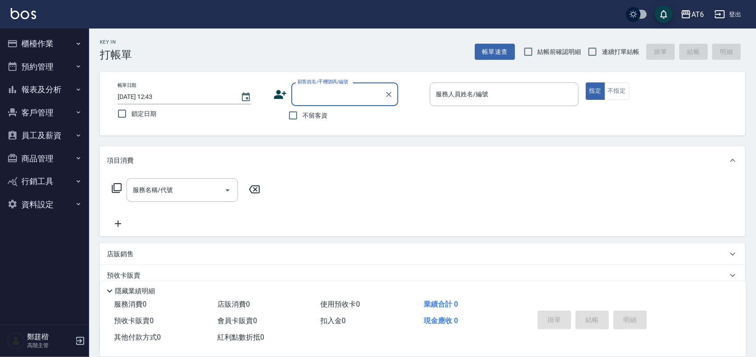
click at [52, 47] on button "櫃檯作業" at bounding box center [45, 43] width 82 height 23
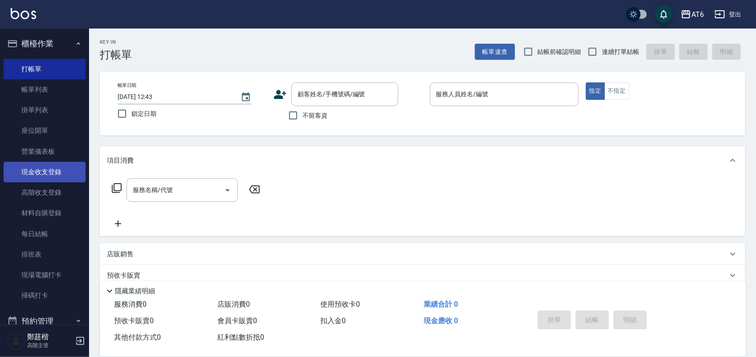
click at [62, 171] on link "現金收支登錄" at bounding box center [45, 172] width 82 height 20
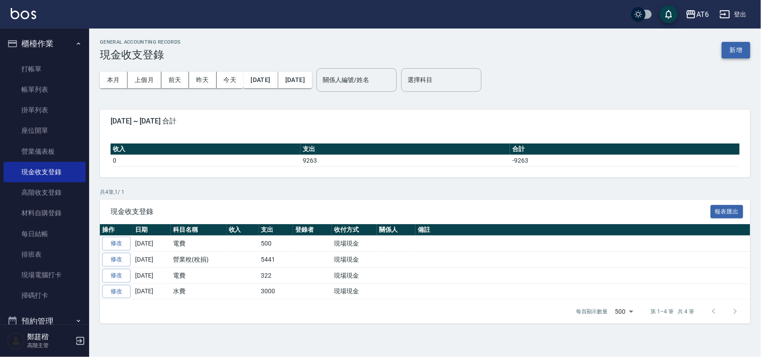
click at [742, 47] on button "新增" at bounding box center [735, 50] width 29 height 16
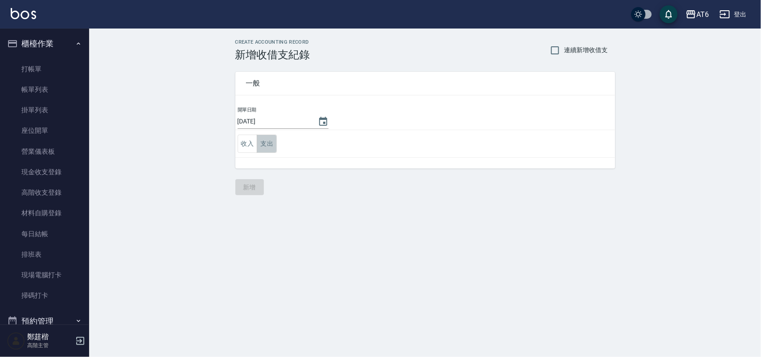
click at [265, 143] on button "支出" at bounding box center [267, 144] width 20 height 18
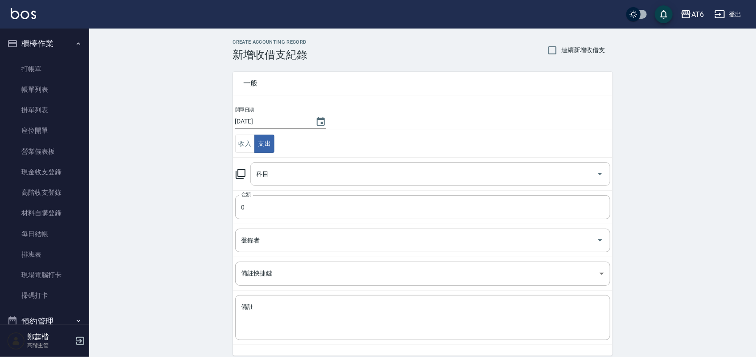
click at [298, 177] on input "科目" at bounding box center [423, 174] width 339 height 16
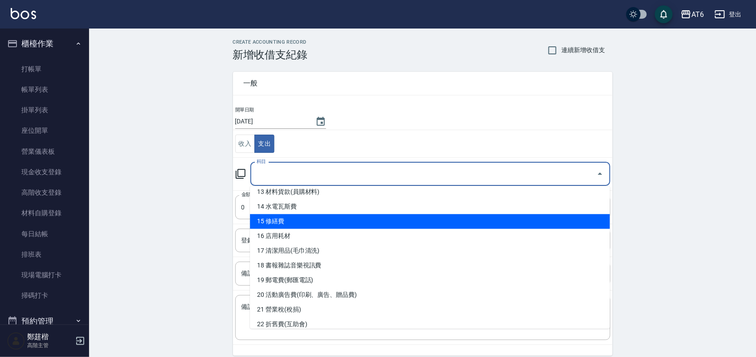
scroll to position [223, 0]
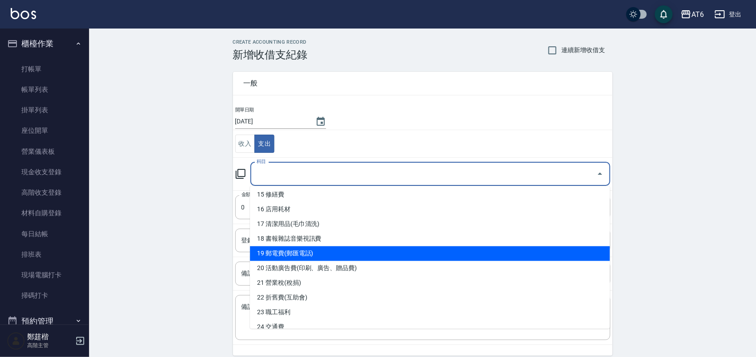
click at [332, 256] on li "19 郵電費(郵匯電話)" at bounding box center [430, 253] width 360 height 15
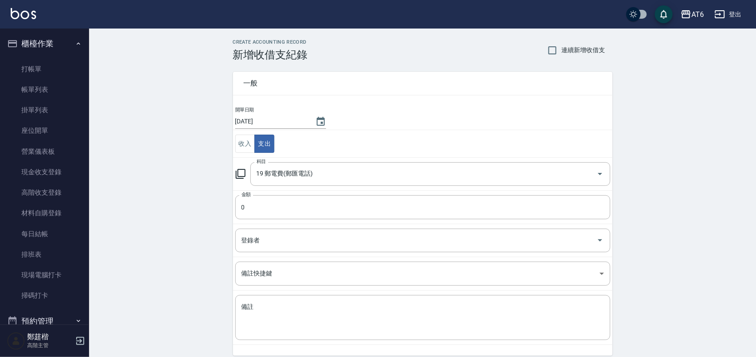
click at [332, 256] on td "登錄者 登錄者" at bounding box center [423, 240] width 380 height 33
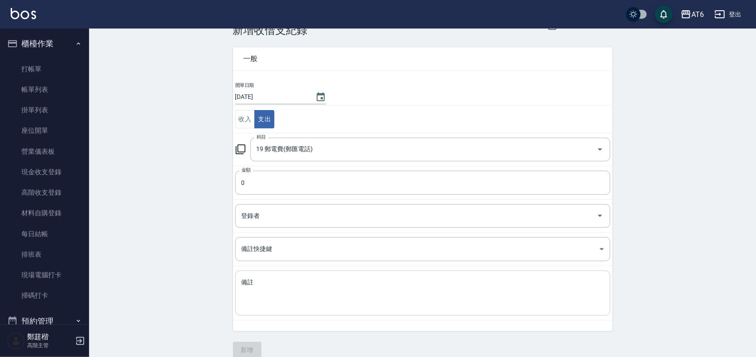
scroll to position [37, 0]
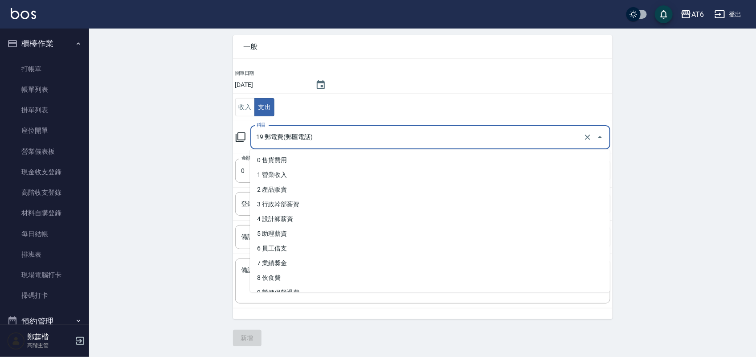
drag, startPoint x: 356, startPoint y: 143, endPoint x: 396, endPoint y: 147, distance: 39.4
click at [391, 147] on div "19 郵電費(郵匯電話) 科目" at bounding box center [430, 138] width 360 height 24
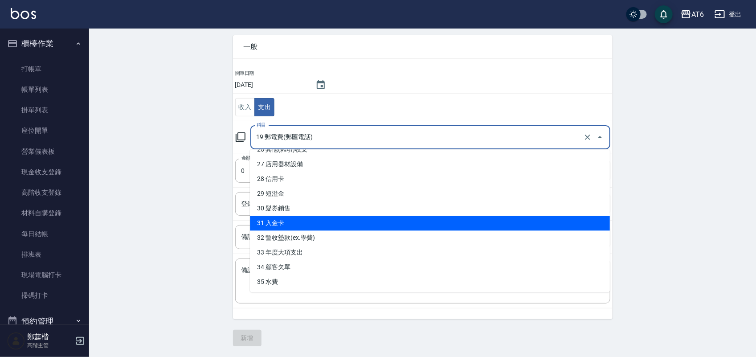
scroll to position [368, 0]
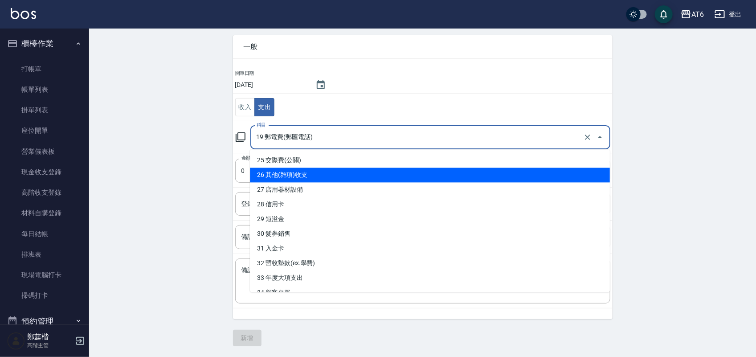
click at [316, 176] on li "26 其他(雜項)收支" at bounding box center [430, 175] width 360 height 15
type input "26 其他(雜項)收支"
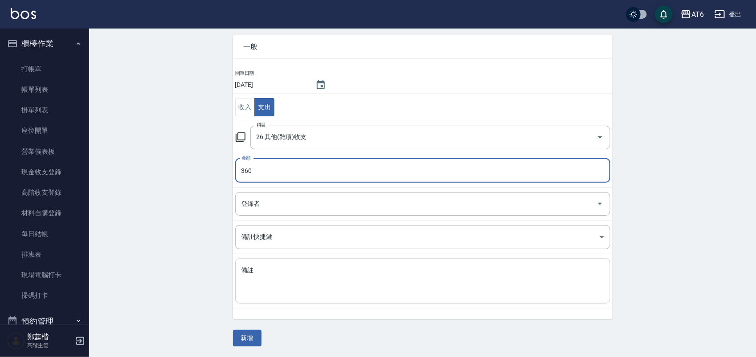
type input "360"
click at [310, 278] on textarea "備註" at bounding box center [423, 281] width 363 height 30
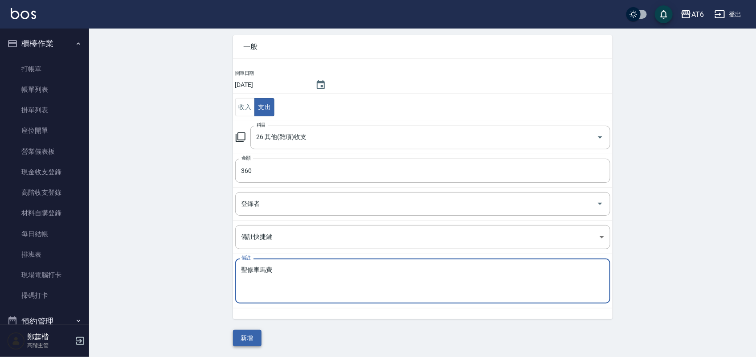
type textarea "聖修車馬費"
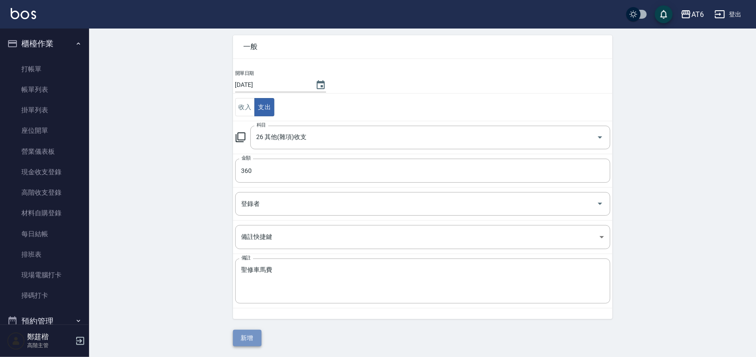
click at [255, 341] on button "新增" at bounding box center [247, 338] width 29 height 16
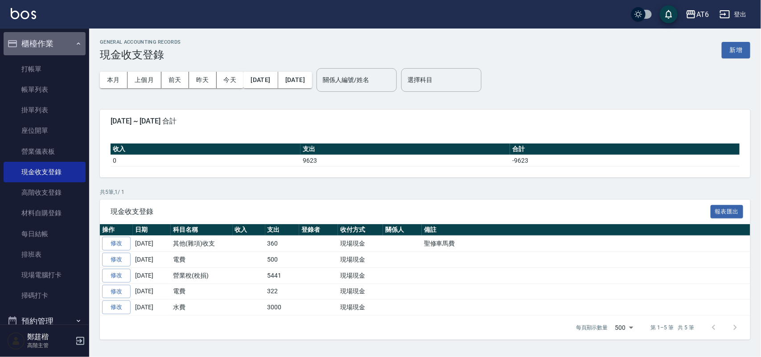
click at [50, 38] on button "櫃檯作業" at bounding box center [45, 43] width 82 height 23
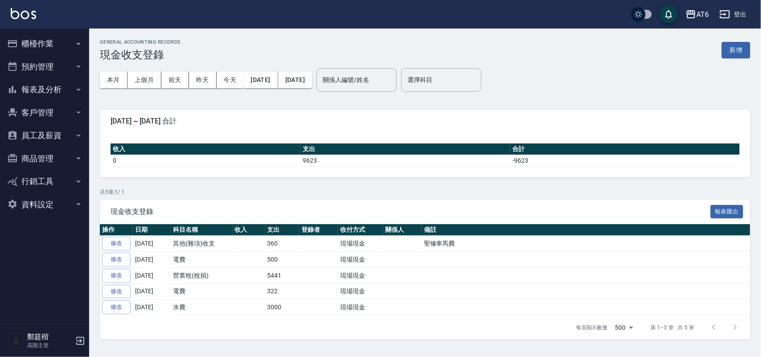
click at [60, 88] on button "報表及分析" at bounding box center [45, 89] width 82 height 23
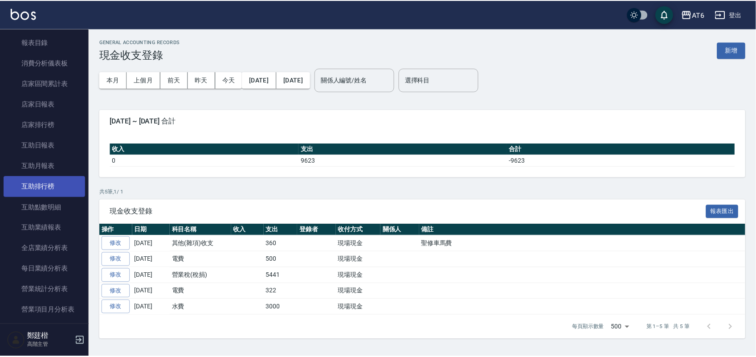
scroll to position [167, 0]
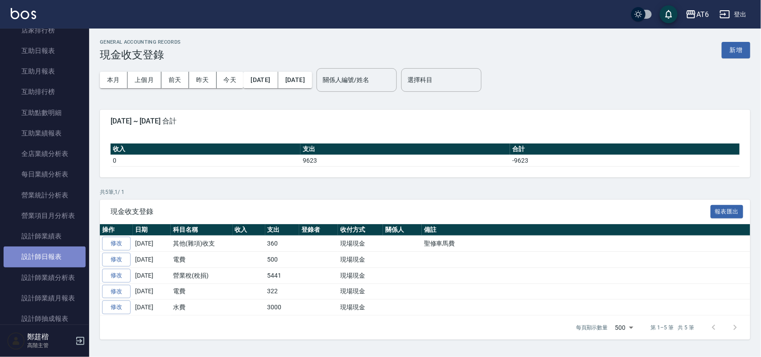
click at [58, 252] on link "設計師日報表" at bounding box center [45, 256] width 82 height 20
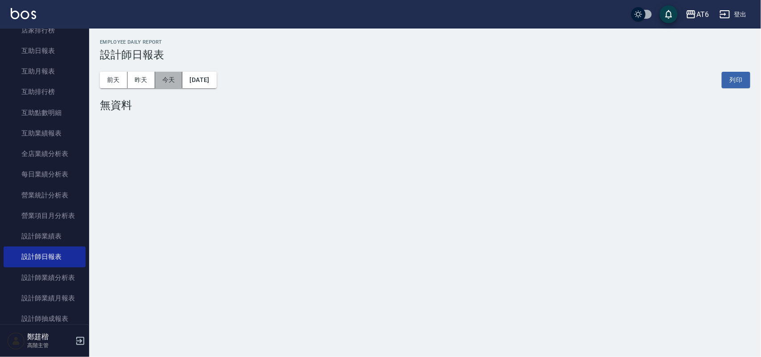
click at [156, 81] on button "今天" at bounding box center [169, 80] width 28 height 16
drag, startPoint x: 126, startPoint y: 81, endPoint x: 126, endPoint y: 94, distance: 12.5
click at [125, 94] on div "[DATE] [DATE] [DATE] [DATE] 列印" at bounding box center [425, 80] width 650 height 38
click at [137, 85] on button "昨天" at bounding box center [141, 80] width 28 height 16
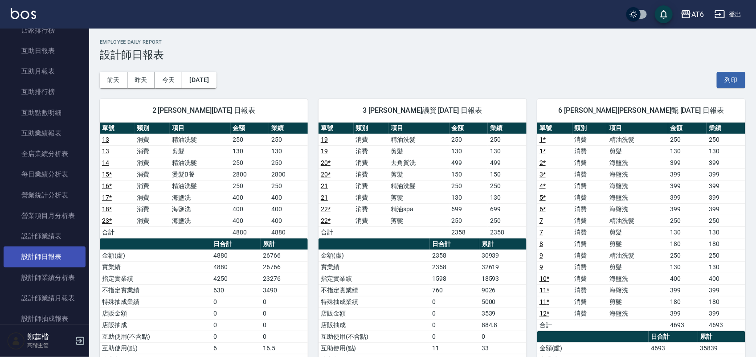
scroll to position [223, 0]
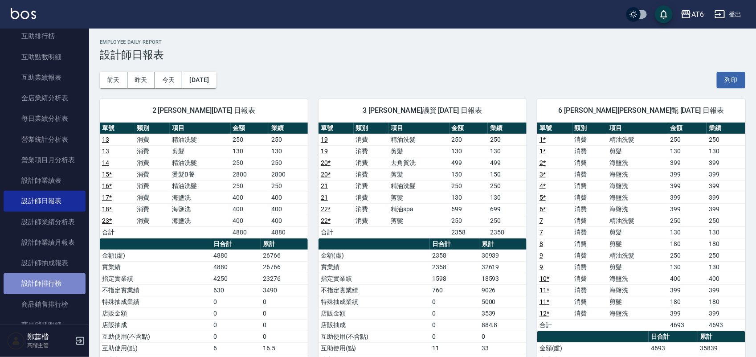
click at [59, 277] on link "設計師排行榜" at bounding box center [45, 283] width 82 height 20
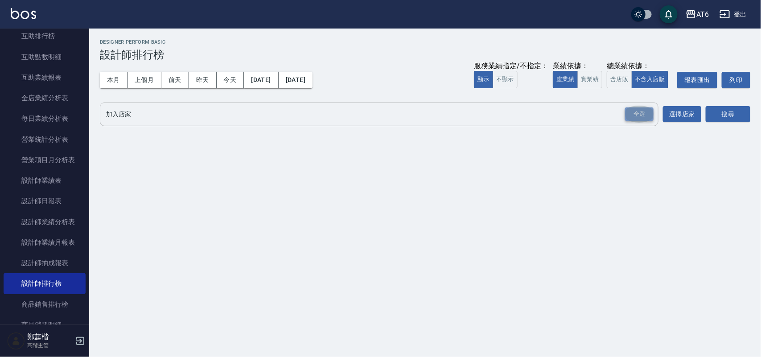
click at [631, 112] on div "全選" at bounding box center [639, 114] width 29 height 14
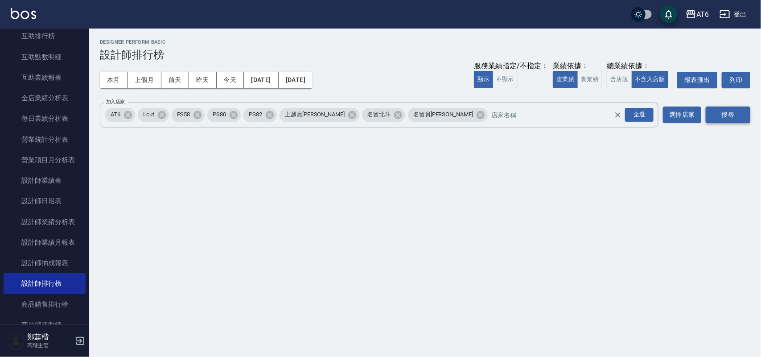
click at [735, 107] on button "搜尋" at bounding box center [727, 114] width 45 height 16
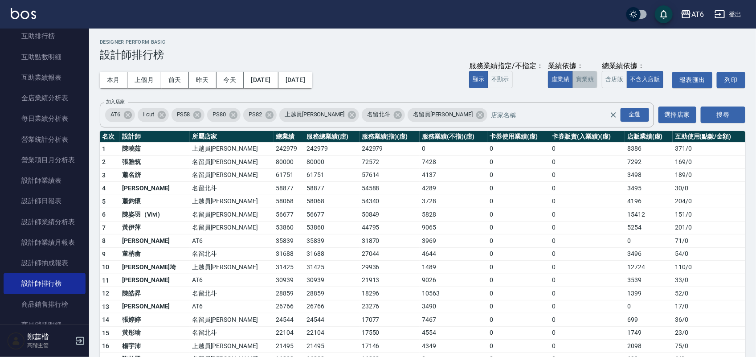
click at [589, 81] on button "實業績" at bounding box center [585, 79] width 25 height 17
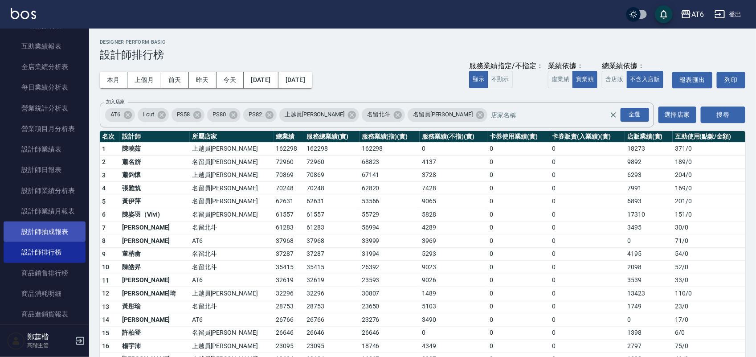
scroll to position [278, 0]
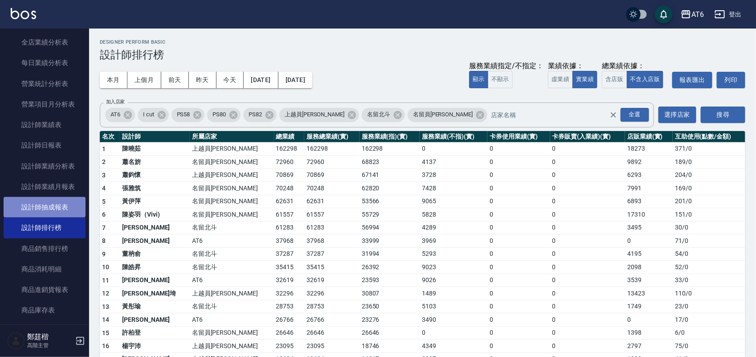
click at [54, 204] on link "設計師抽成報表" at bounding box center [45, 207] width 82 height 20
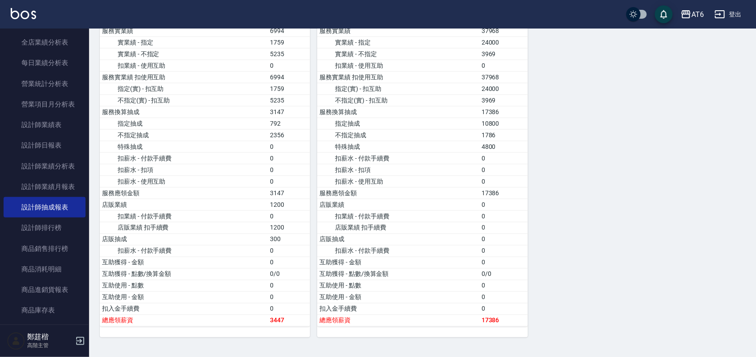
scroll to position [542, 0]
click at [61, 224] on link "設計師排行榜" at bounding box center [45, 227] width 82 height 20
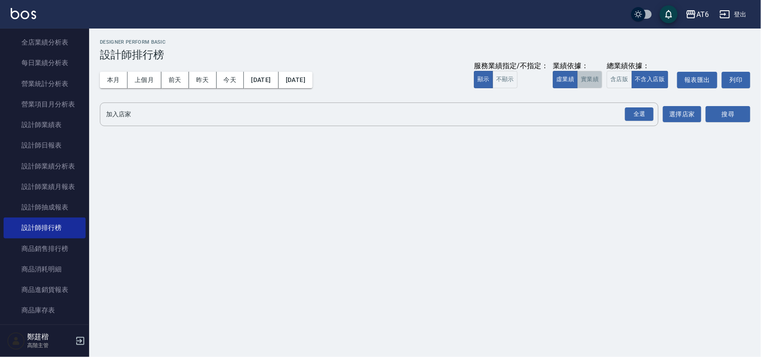
click at [582, 81] on button "實業績" at bounding box center [589, 79] width 25 height 17
click at [651, 115] on div "全選" at bounding box center [639, 114] width 29 height 14
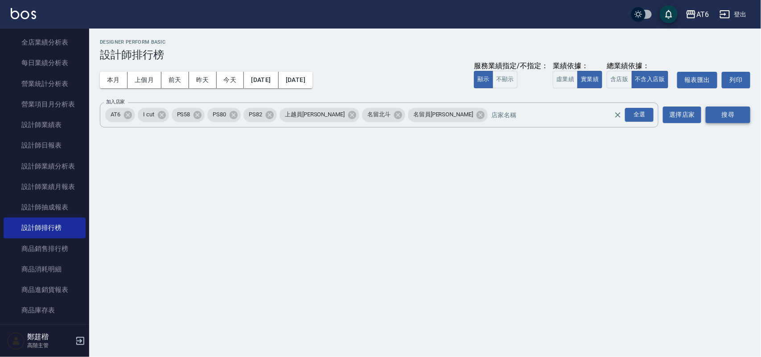
click at [729, 121] on button "搜尋" at bounding box center [727, 114] width 45 height 16
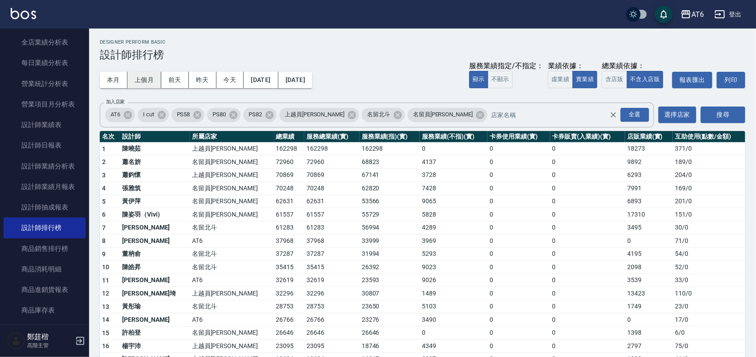
click at [150, 77] on button "上個月" at bounding box center [144, 80] width 34 height 16
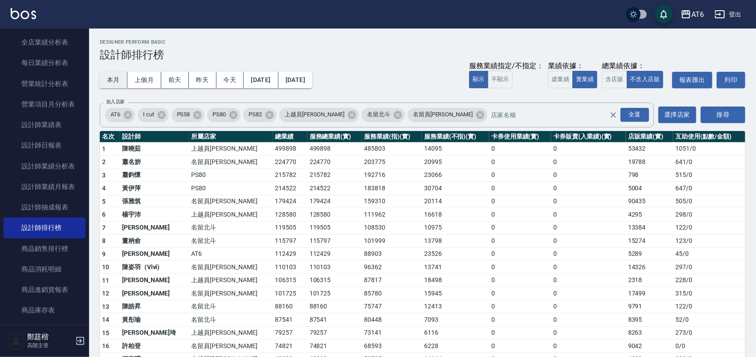
click at [123, 82] on button "本月" at bounding box center [114, 80] width 28 height 16
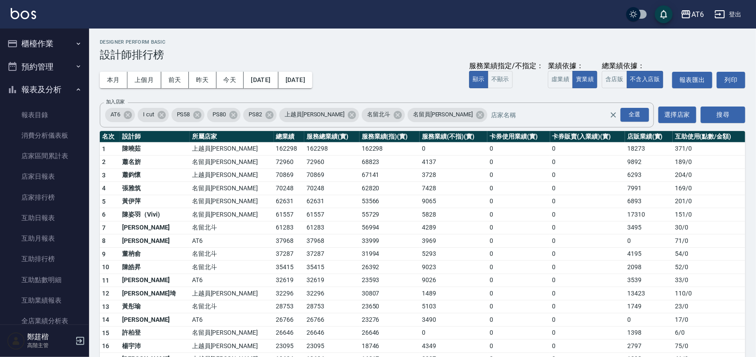
click at [27, 85] on button "報表及分析" at bounding box center [45, 89] width 82 height 23
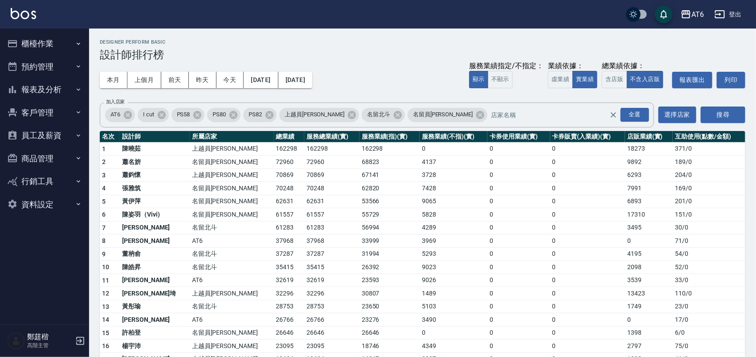
click at [48, 39] on button "櫃檯作業" at bounding box center [45, 43] width 82 height 23
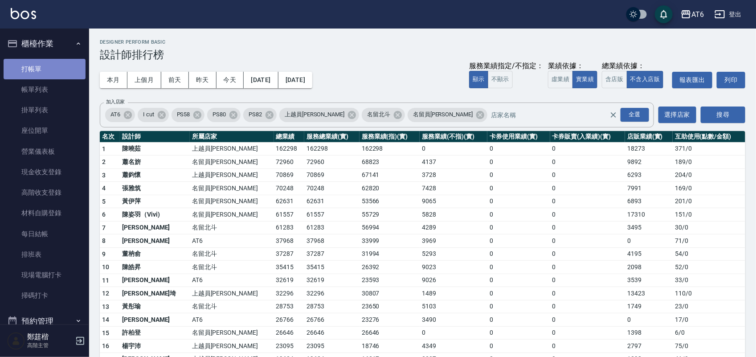
click at [48, 65] on link "打帳單" at bounding box center [45, 69] width 82 height 20
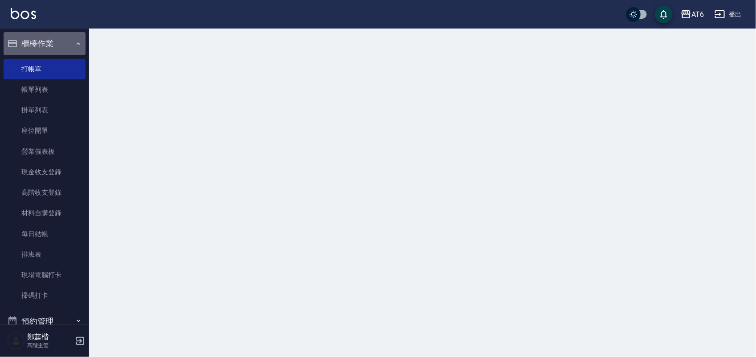
click at [53, 44] on button "櫃檯作業" at bounding box center [45, 43] width 82 height 23
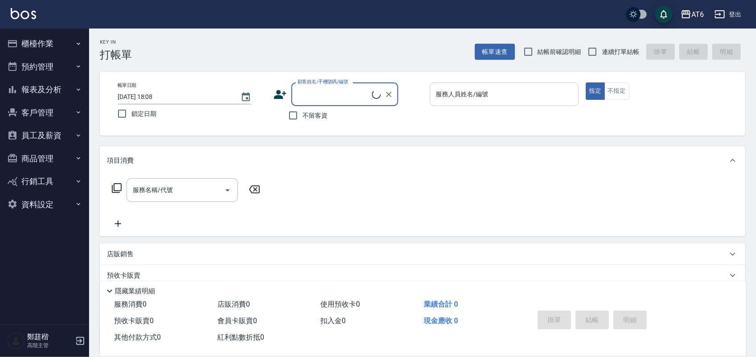
click at [496, 89] on input "服務人員姓名/編號" at bounding box center [504, 94] width 141 height 16
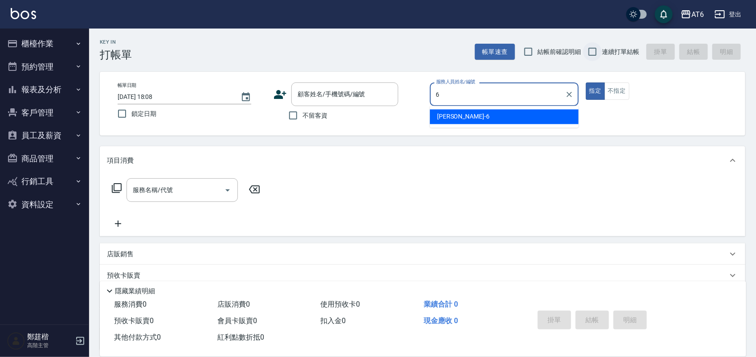
type input "6"
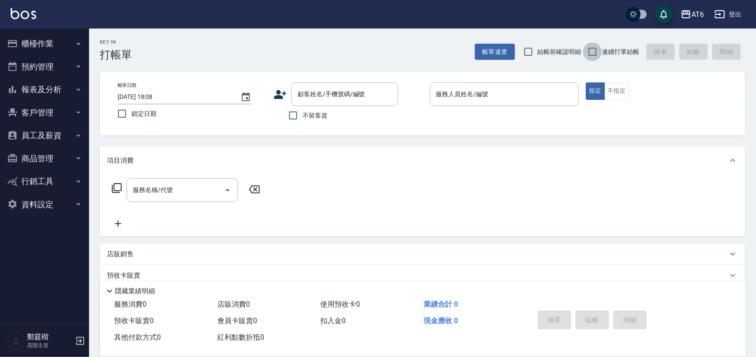
click at [601, 52] on input "連續打單結帳" at bounding box center [592, 51] width 19 height 19
checkbox input "true"
click at [291, 112] on input "不留客資" at bounding box center [293, 115] width 19 height 19
checkbox input "true"
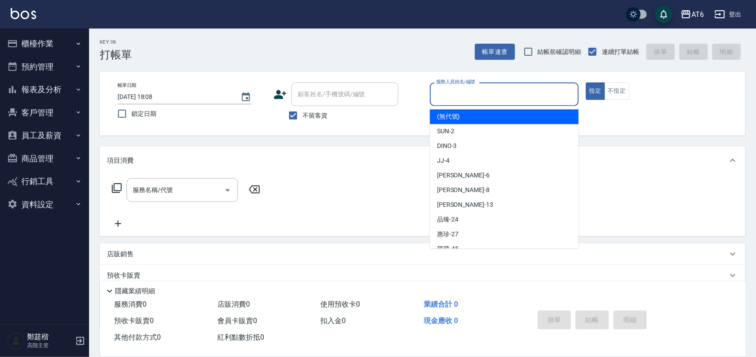
click at [533, 93] on input "服務人員姓名/編號" at bounding box center [504, 94] width 141 height 16
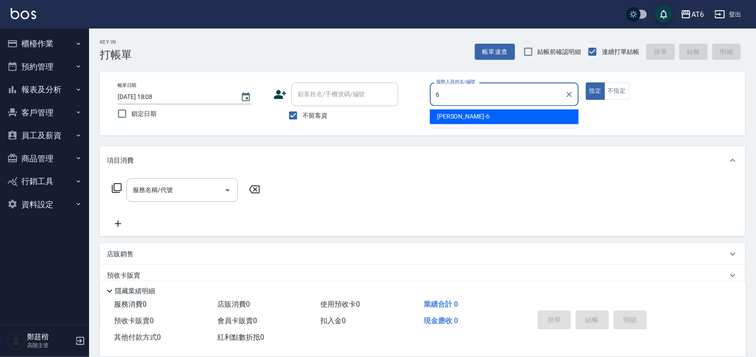
type input "6"
type button "true"
type input "[PERSON_NAME]-6"
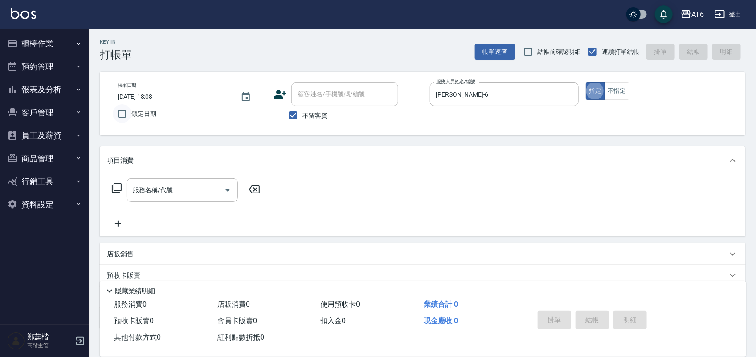
click at [128, 112] on input "鎖定日期" at bounding box center [122, 113] width 19 height 19
checkbox input "true"
click at [620, 91] on button "不指定" at bounding box center [617, 90] width 25 height 17
click at [147, 188] on div "服務名稱/代號 服務名稱/代號" at bounding box center [182, 190] width 111 height 24
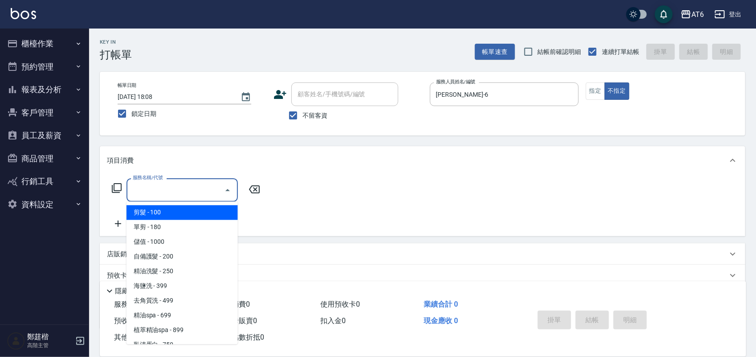
type input "剪髮(0)"
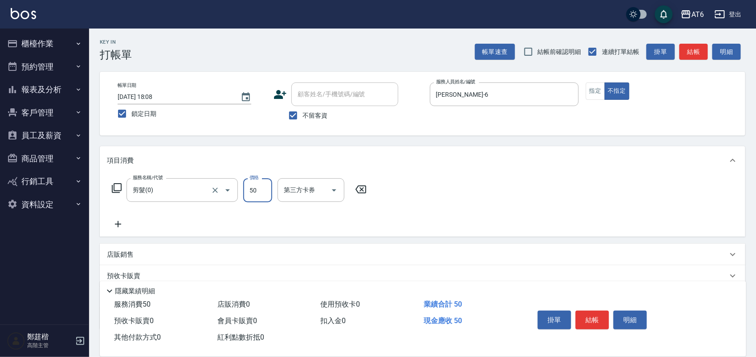
type input "50"
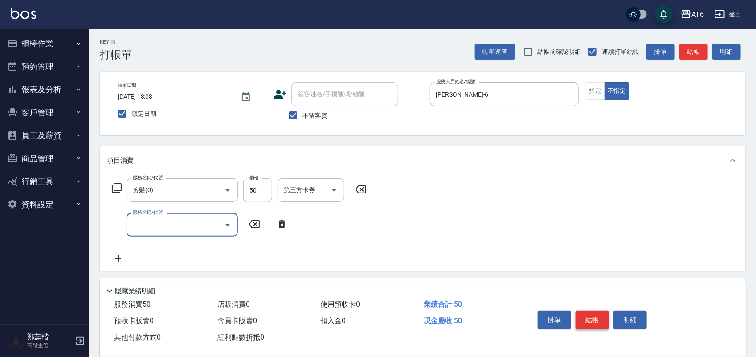
click at [600, 315] on button "結帳" at bounding box center [592, 320] width 33 height 19
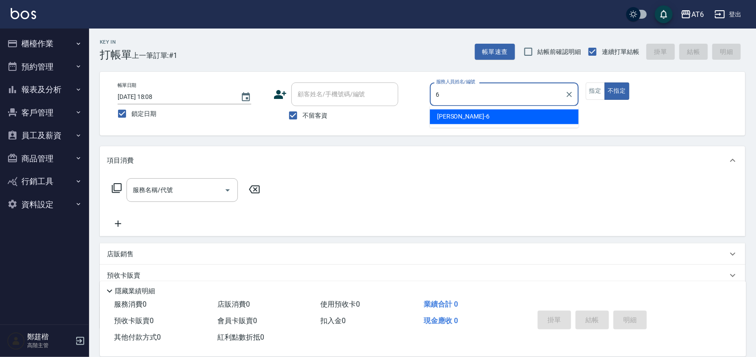
type input "[PERSON_NAME]-6"
type button "false"
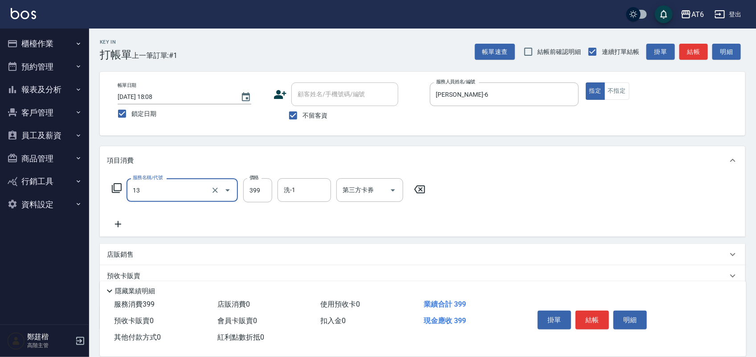
type input "海鹽洗(13)"
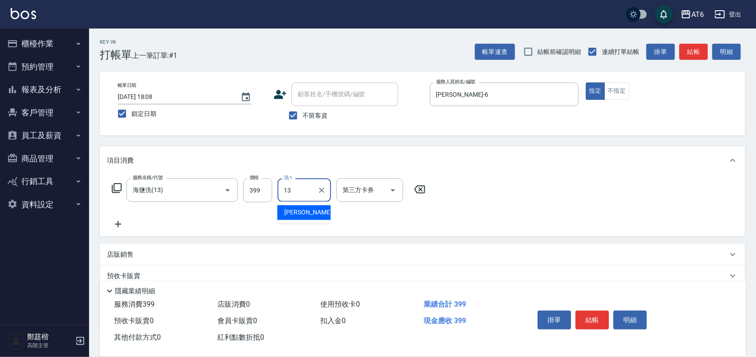
type input "阿修-13"
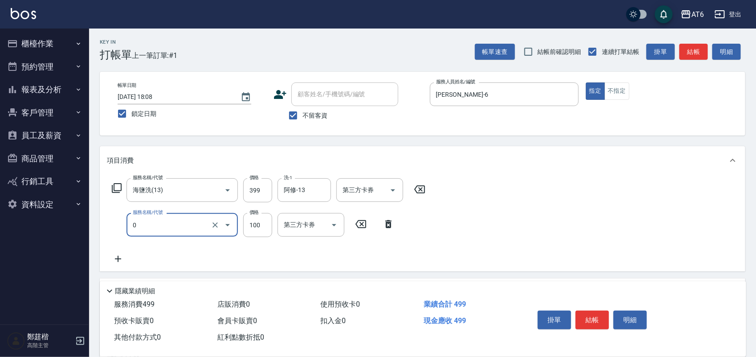
type input "剪髮(0)"
click at [253, 217] on input "100" at bounding box center [257, 225] width 29 height 24
type input "180"
click at [598, 323] on button "結帳" at bounding box center [592, 320] width 33 height 19
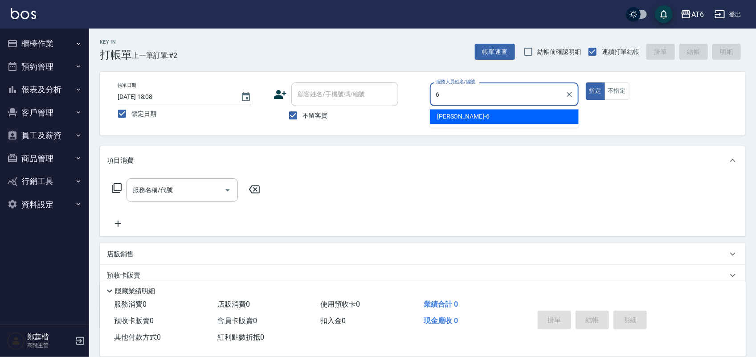
type input "[PERSON_NAME]-6"
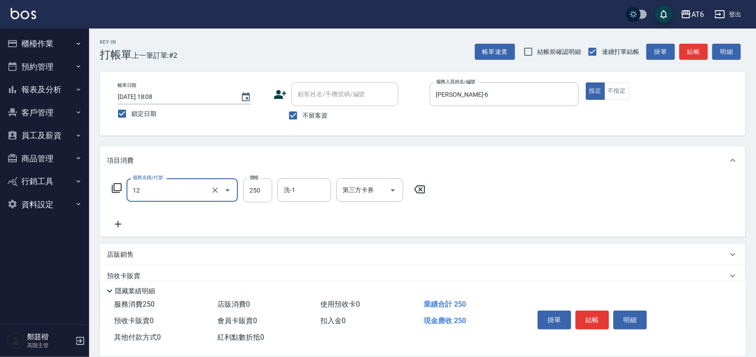
type input "精油洗髮(12)"
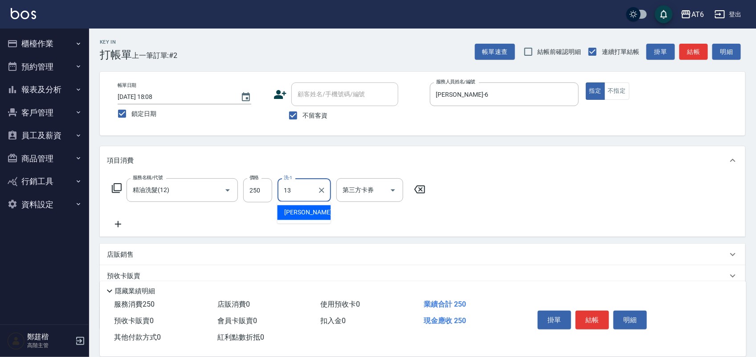
type input "阿修-13"
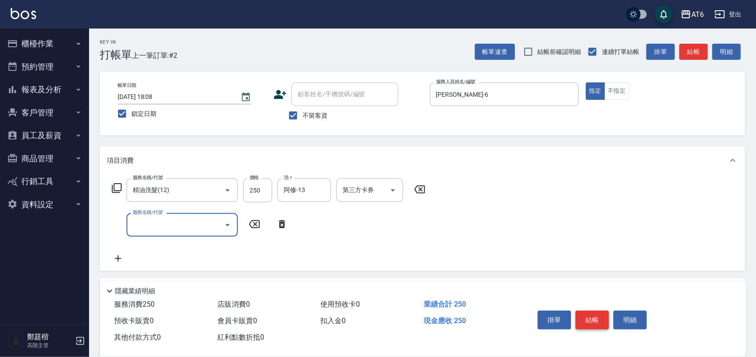
click at [591, 323] on button "結帳" at bounding box center [592, 320] width 33 height 19
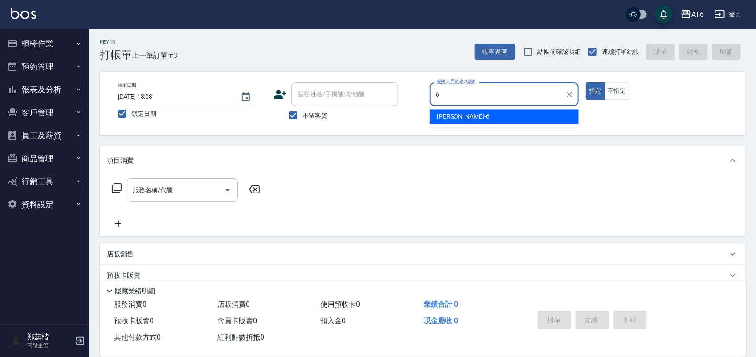
type input "[PERSON_NAME]-6"
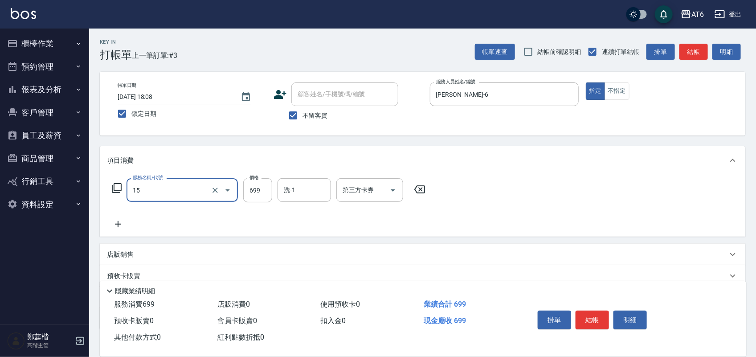
type input "精油spa(15)"
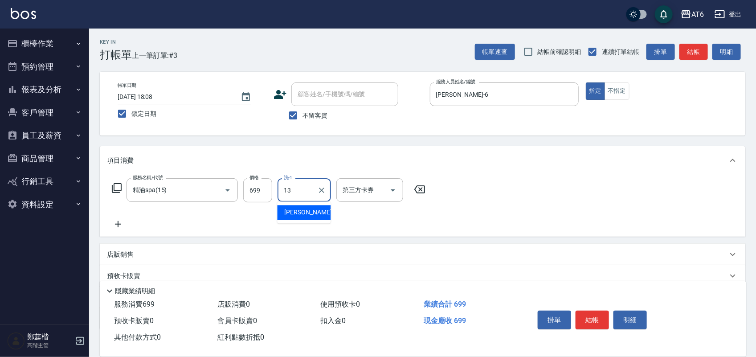
type input "阿修-13"
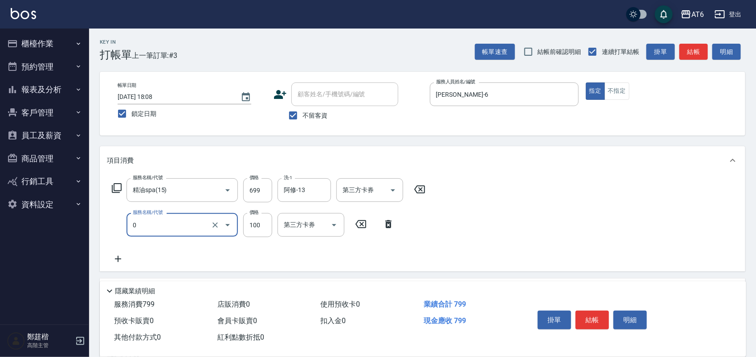
type input "剪髮(0)"
type input "180"
click at [598, 315] on button "結帳" at bounding box center [592, 320] width 33 height 19
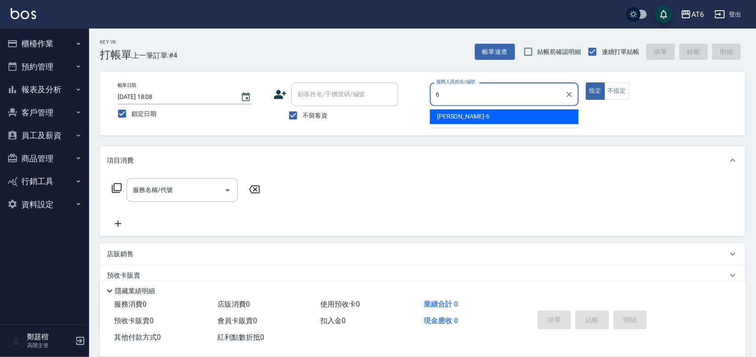
type input "[PERSON_NAME]-6"
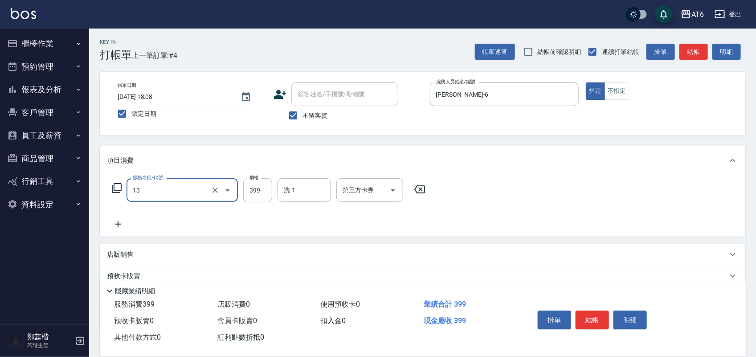
type input "海鹽洗(13)"
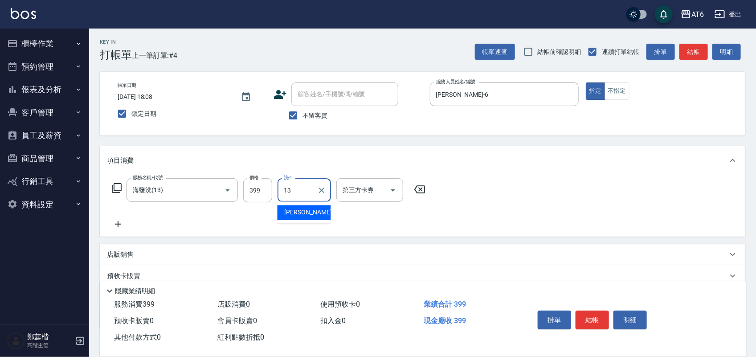
type input "阿修-13"
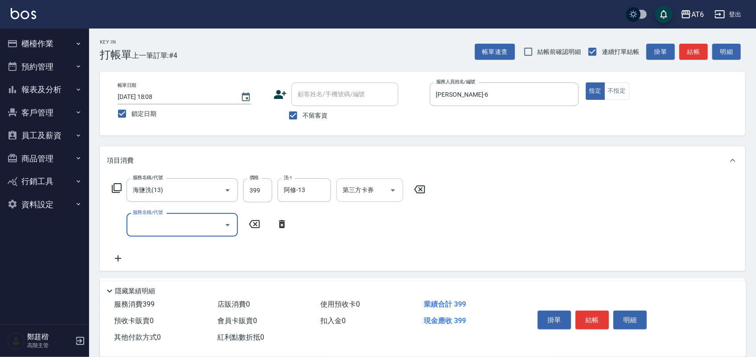
click at [383, 186] on input "第三方卡券" at bounding box center [362, 190] width 45 height 16
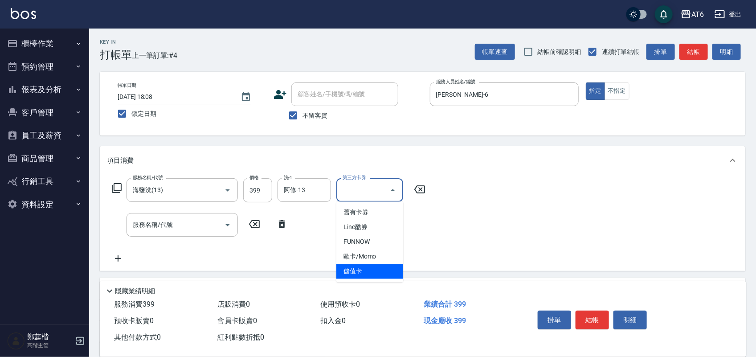
click at [382, 273] on span "儲值卡" at bounding box center [369, 271] width 67 height 15
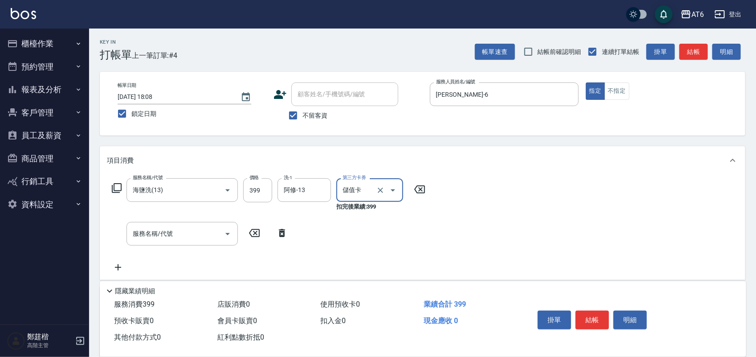
type input "儲值卡"
click at [600, 319] on button "結帳" at bounding box center [592, 320] width 33 height 19
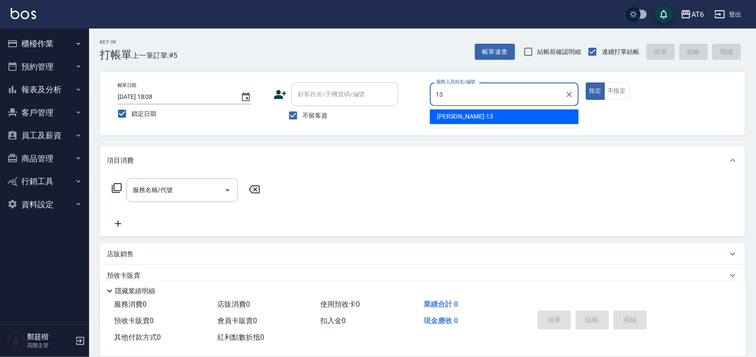
type input "1"
type input "[PERSON_NAME]-6"
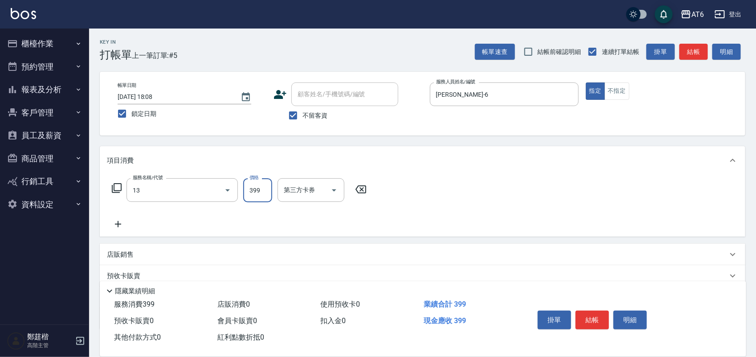
type input "海鹽洗(13)"
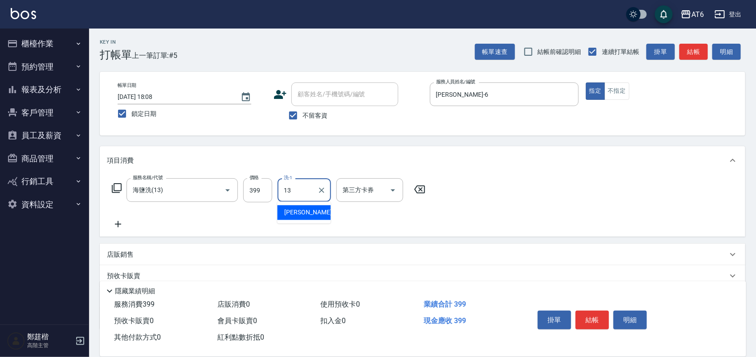
type input "阿修-13"
click at [585, 311] on button "結帳" at bounding box center [592, 320] width 33 height 19
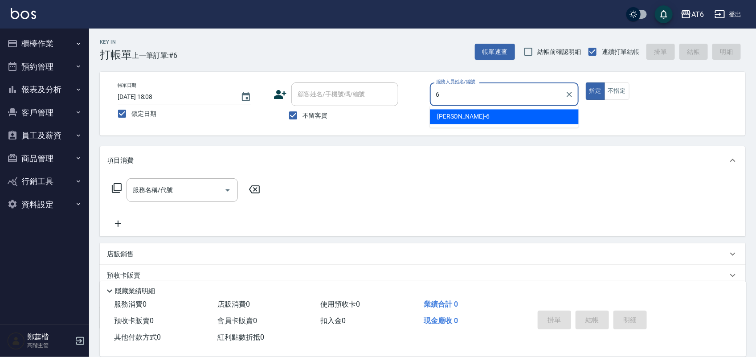
type input "[PERSON_NAME]-6"
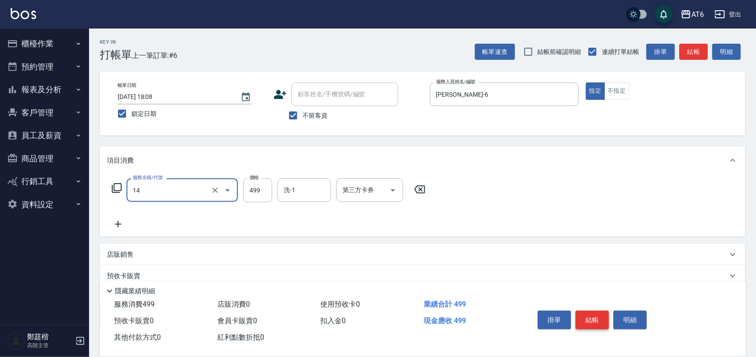
type input "去角質洗(14)"
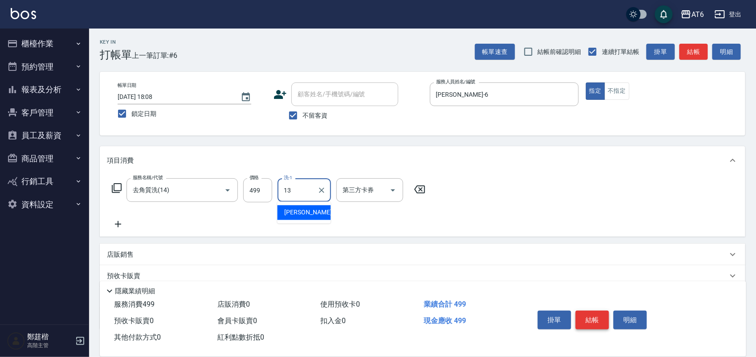
type input "阿修-13"
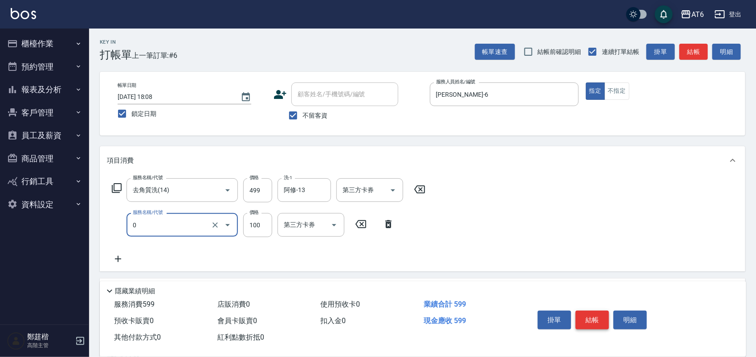
type input "剪髮(0)"
type input "180"
click at [585, 311] on button "結帳" at bounding box center [592, 320] width 33 height 19
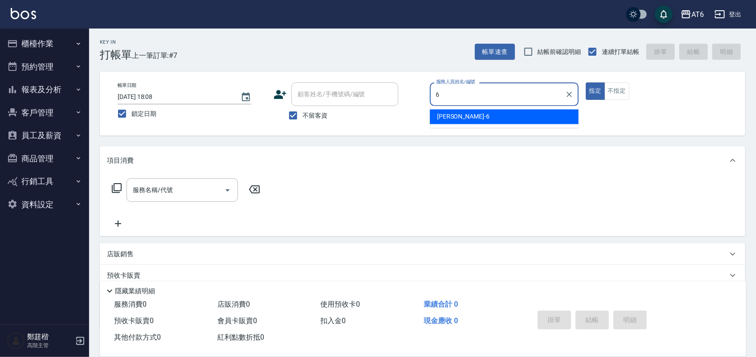
type input "[PERSON_NAME]-6"
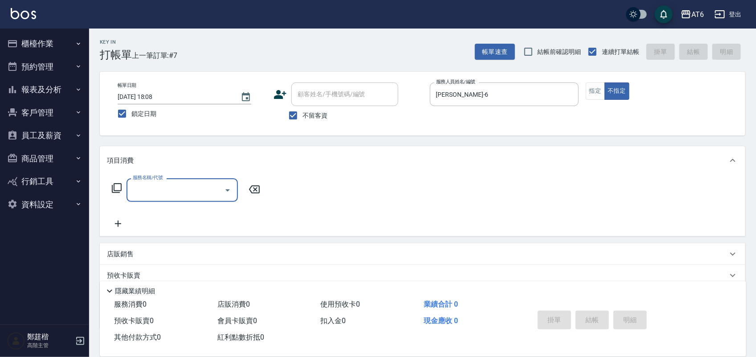
type input "6"
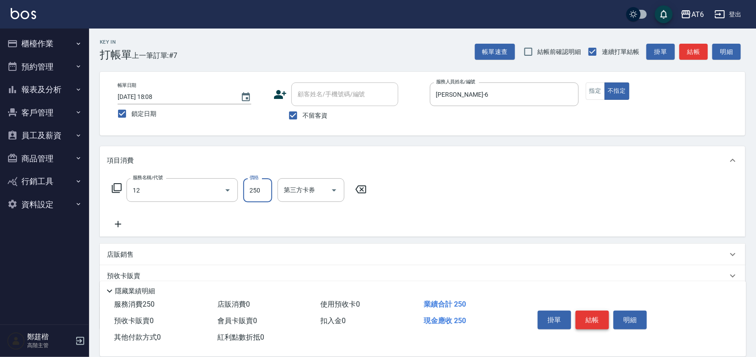
type input "精油洗髮(12)"
type input "6"
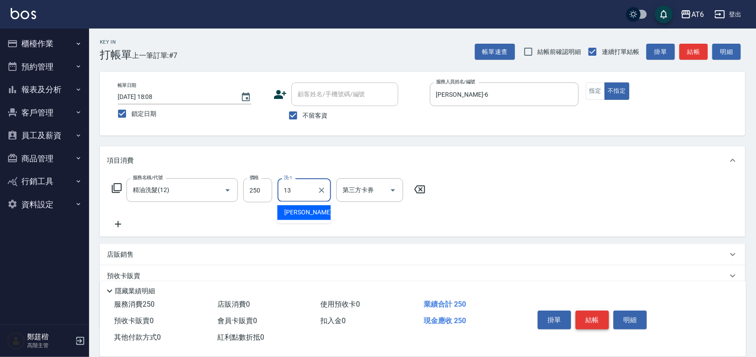
type input "阿修-13"
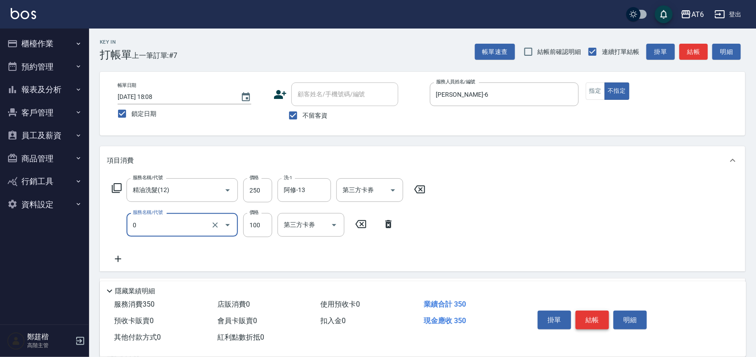
type input "剪髮(0)"
type input "130"
click at [585, 311] on button "結帳" at bounding box center [592, 320] width 33 height 19
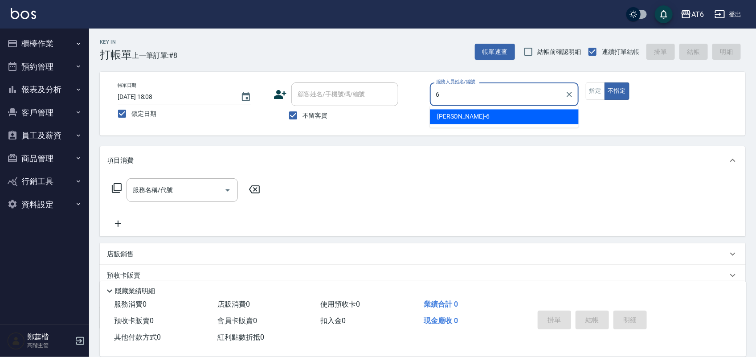
type input "[PERSON_NAME]-6"
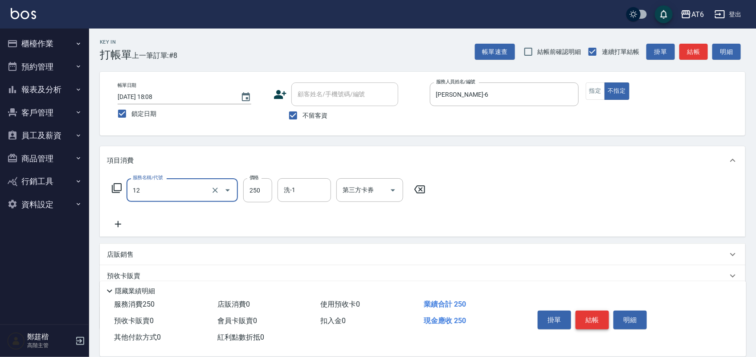
type input "精油洗髮(12)"
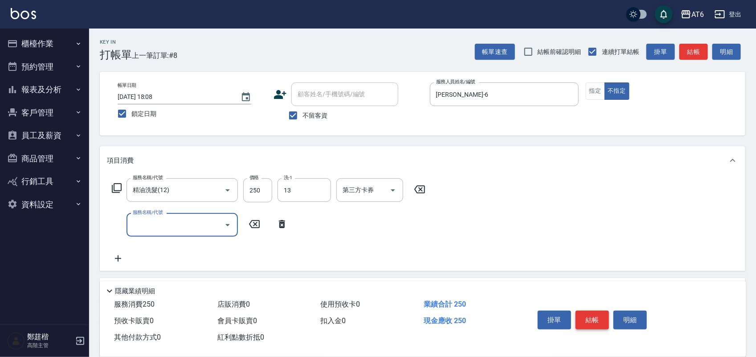
type input "阿修-13"
type input "剪髮(0)"
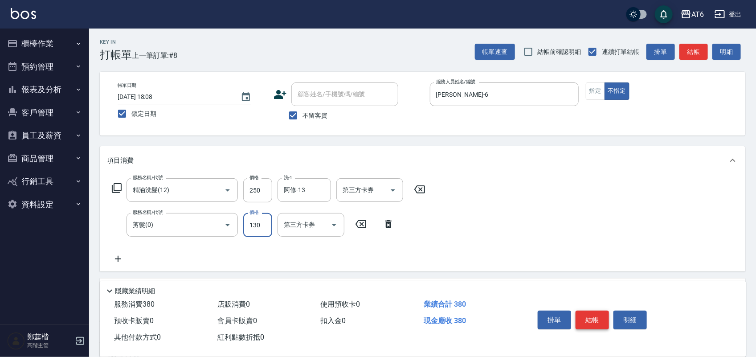
type input "130"
click at [585, 311] on button "結帳" at bounding box center [592, 320] width 33 height 19
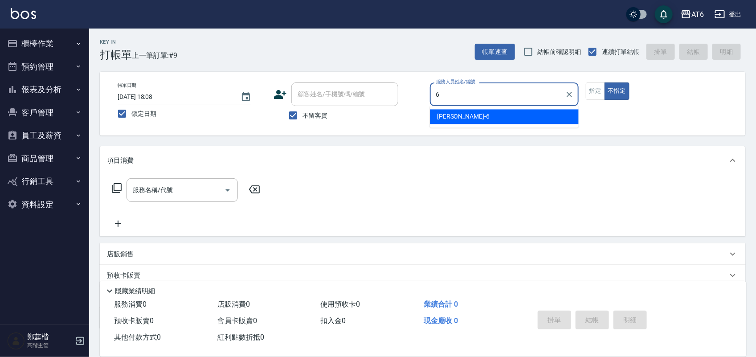
type input "[PERSON_NAME]-6"
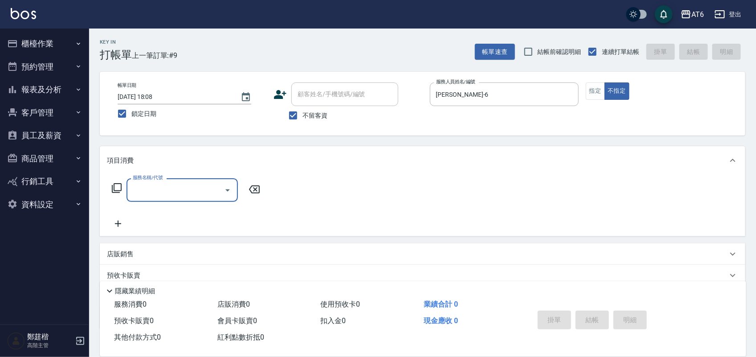
type input "5"
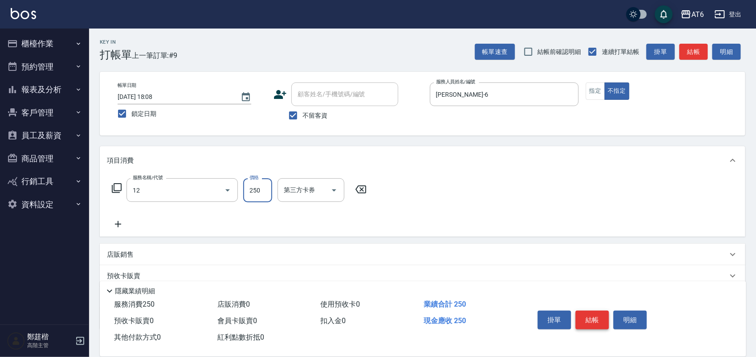
type input "精油洗髮(12)"
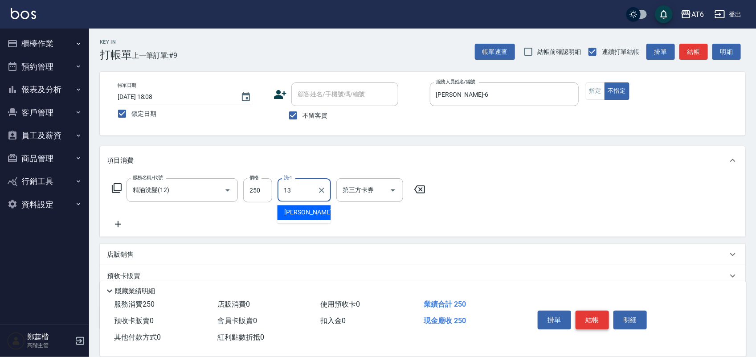
type input "阿修-13"
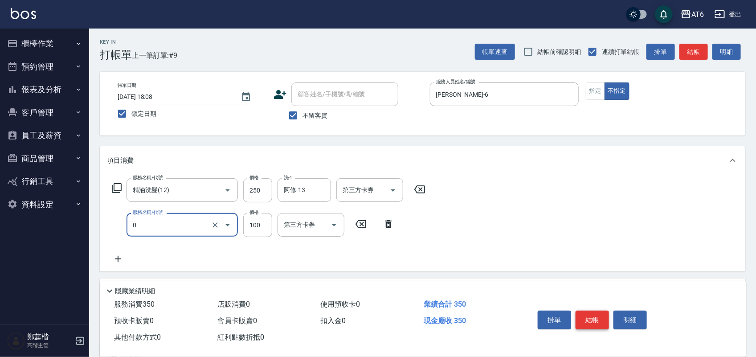
type input "剪髮(0)"
type input "130"
click at [585, 311] on button "結帳" at bounding box center [592, 320] width 33 height 19
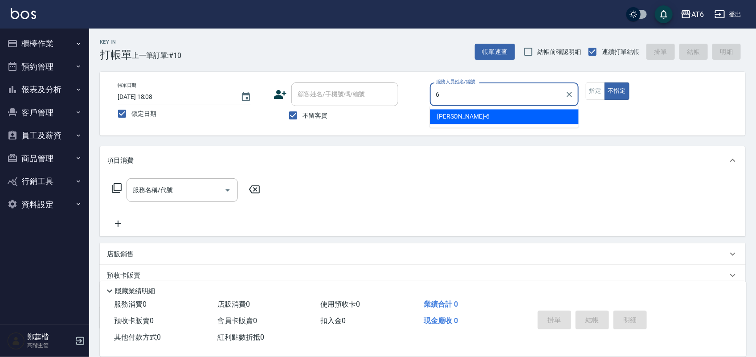
type input "[PERSON_NAME]-6"
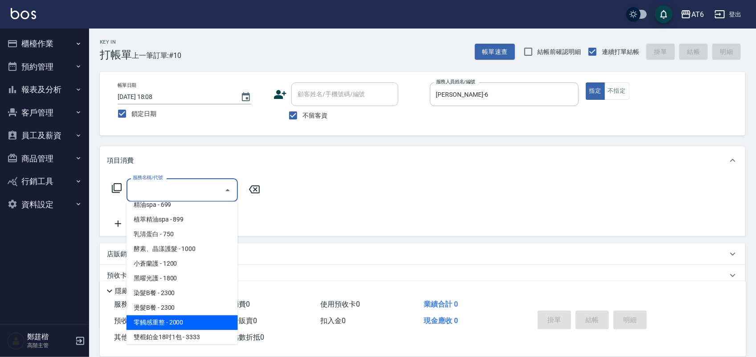
scroll to position [170, 0]
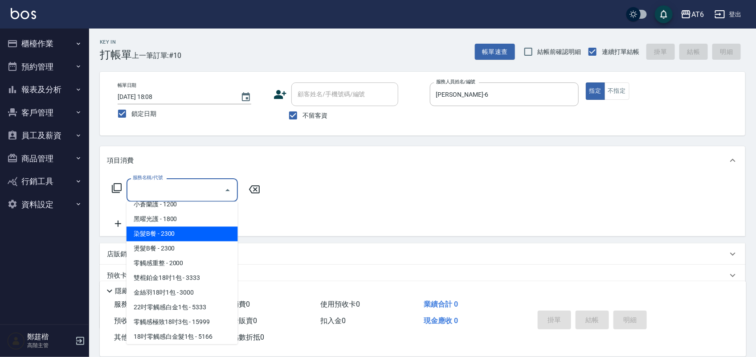
type input "染髮B餐(32)"
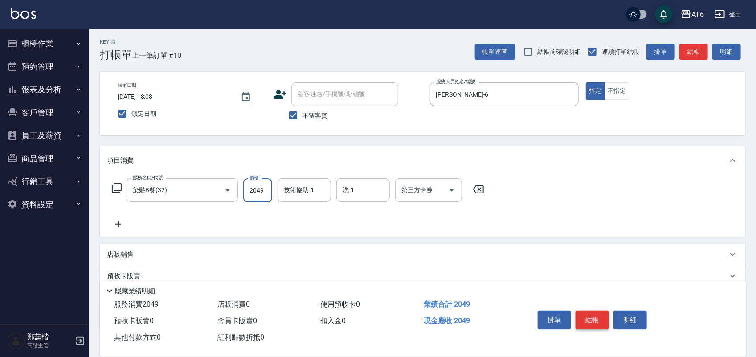
type input "2049"
type input "阿修-13"
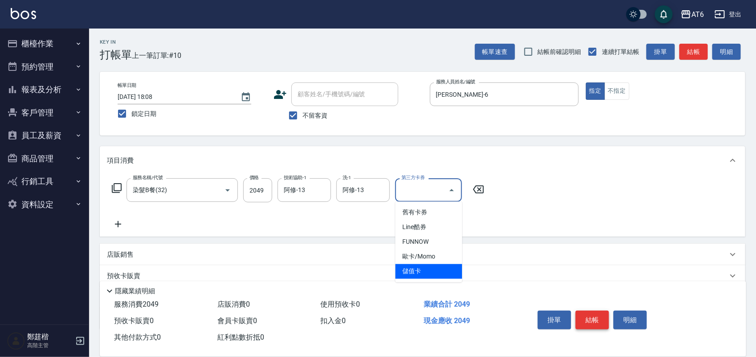
type input "儲值卡"
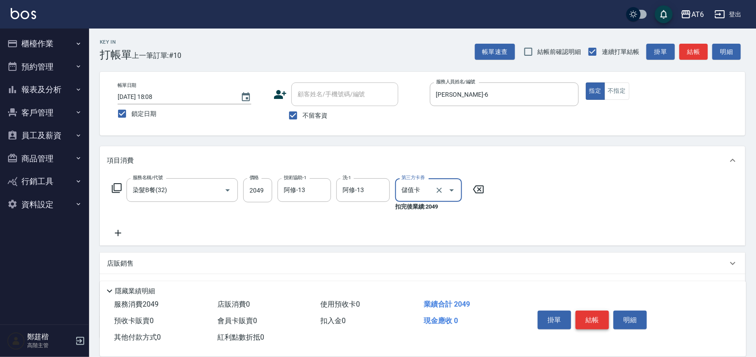
click at [585, 311] on button "結帳" at bounding box center [592, 320] width 33 height 19
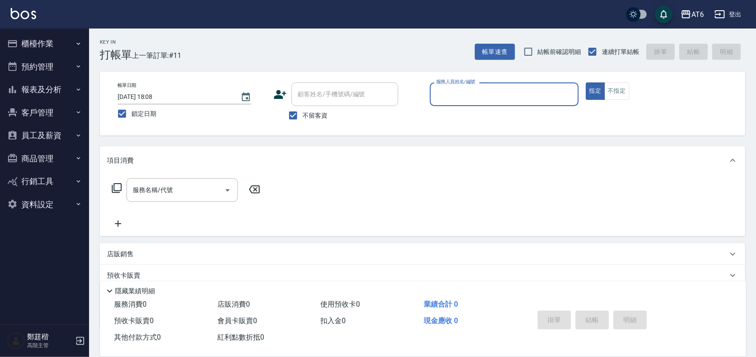
click at [83, 90] on button "報表及分析" at bounding box center [45, 89] width 82 height 23
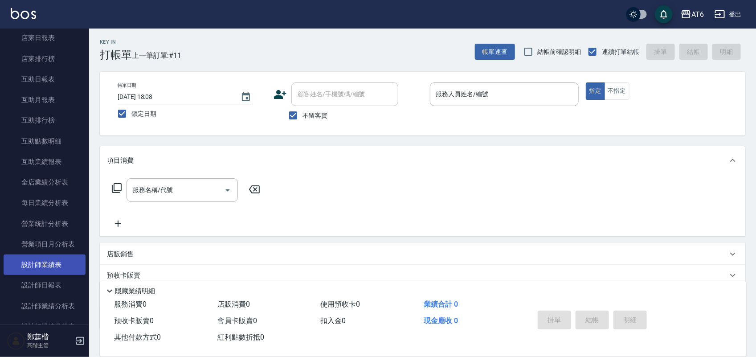
scroll to position [167, 0]
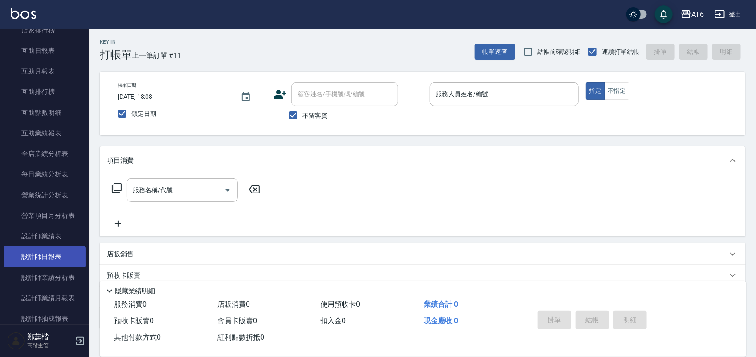
click at [65, 255] on link "設計師日報表" at bounding box center [45, 256] width 82 height 20
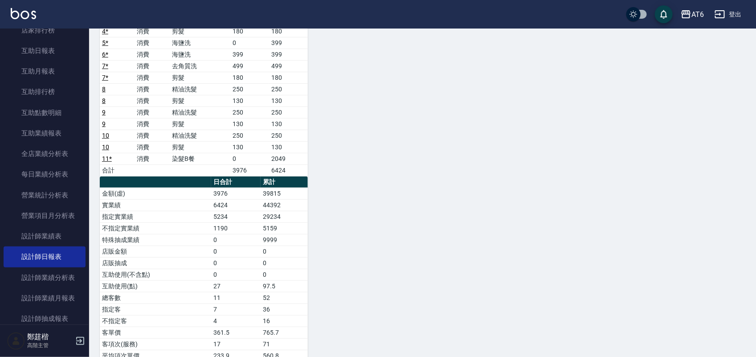
scroll to position [167, 0]
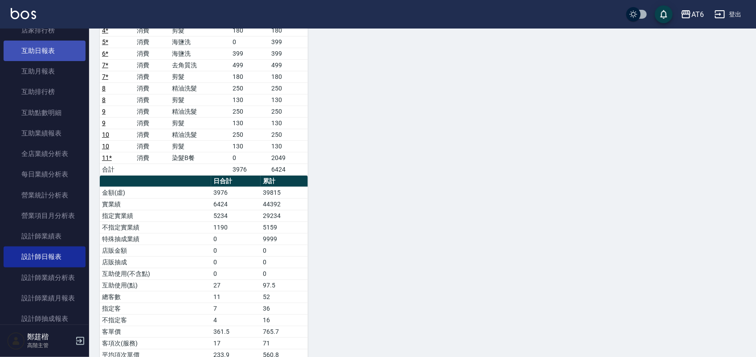
click at [37, 50] on link "互助日報表" at bounding box center [45, 51] width 82 height 20
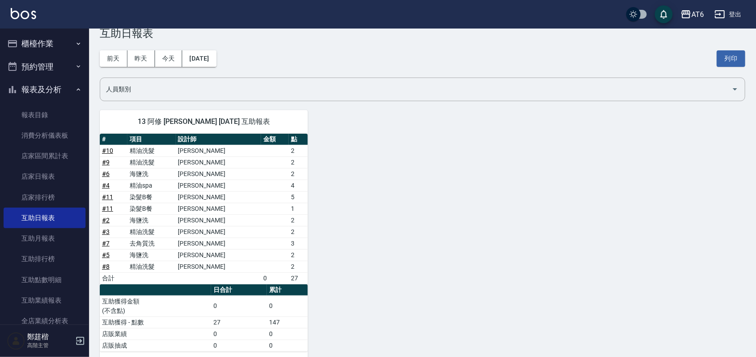
scroll to position [39, 0]
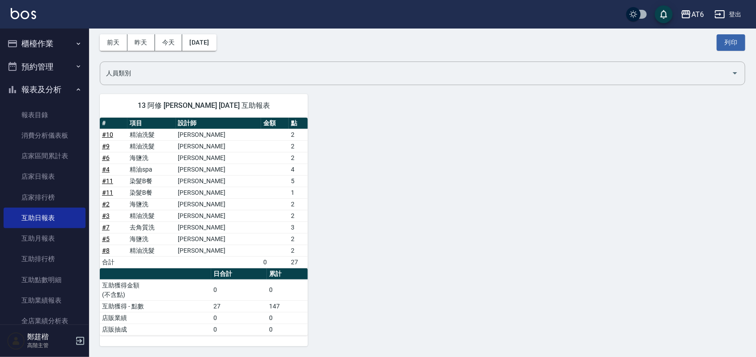
click at [77, 87] on icon "button" at bounding box center [78, 89] width 7 height 7
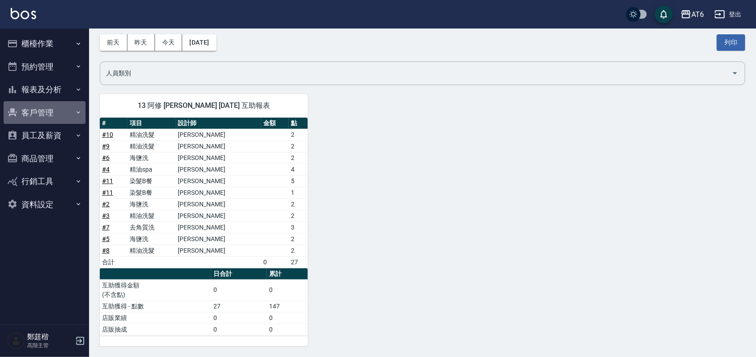
click at [68, 112] on button "客戶管理" at bounding box center [45, 112] width 82 height 23
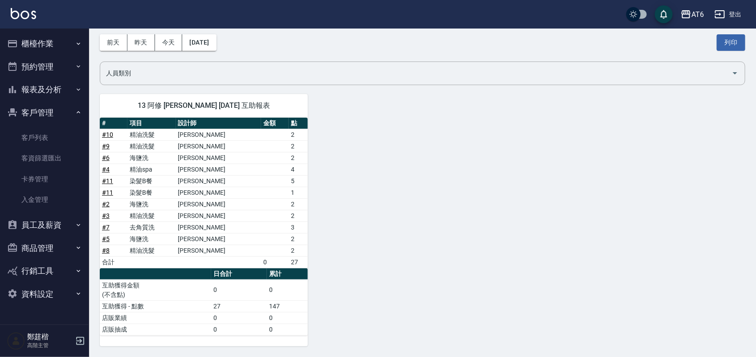
click at [82, 114] on icon "button" at bounding box center [78, 112] width 7 height 7
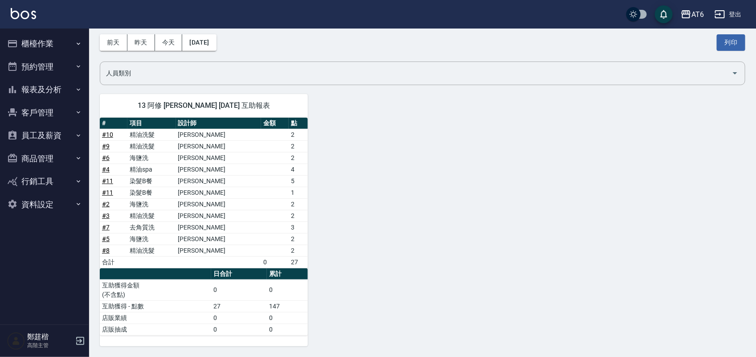
click at [79, 97] on button "報表及分析" at bounding box center [45, 89] width 82 height 23
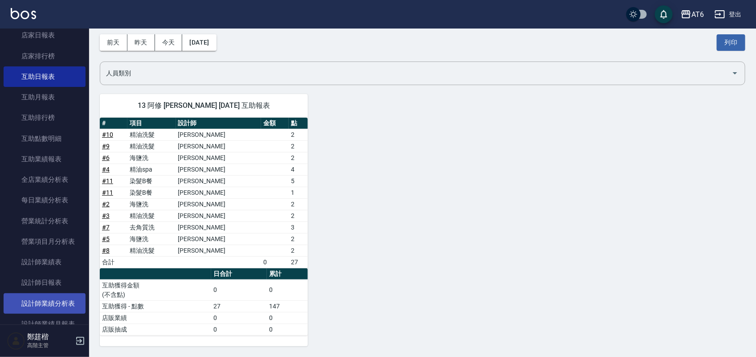
scroll to position [223, 0]
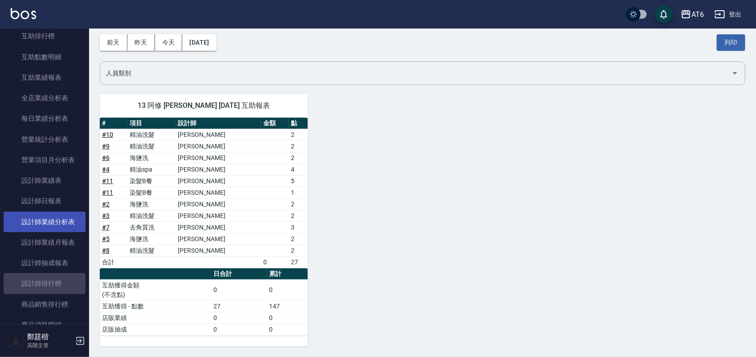
click at [60, 283] on link "設計師排行榜" at bounding box center [45, 283] width 82 height 20
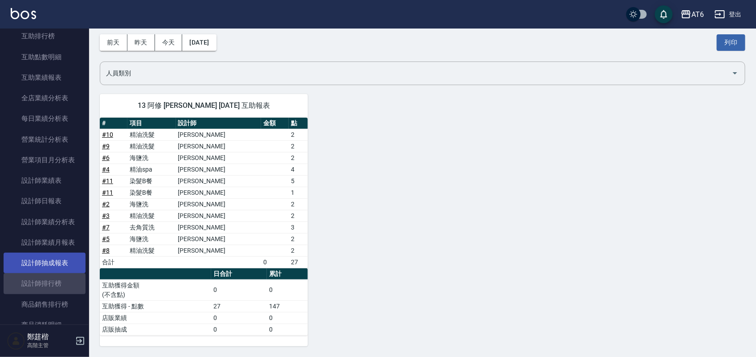
click at [68, 255] on link "設計師抽成報表" at bounding box center [45, 263] width 82 height 20
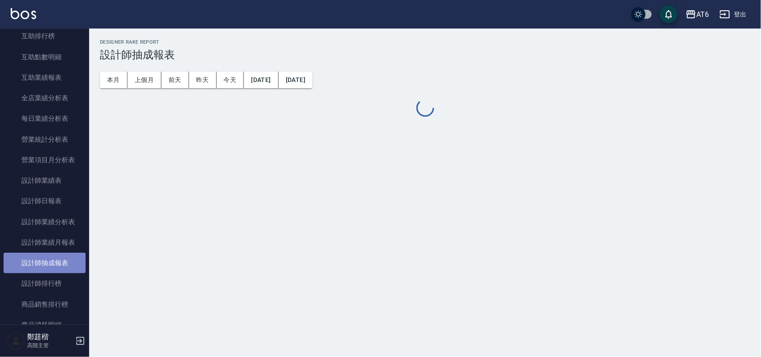
click at [68, 261] on link "設計師抽成報表" at bounding box center [45, 263] width 82 height 20
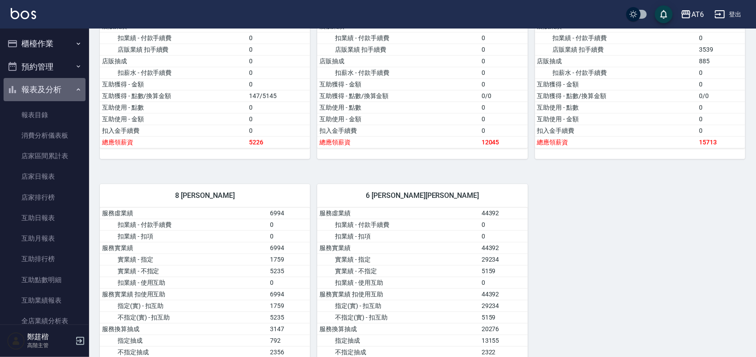
click at [59, 93] on button "報表及分析" at bounding box center [45, 89] width 82 height 23
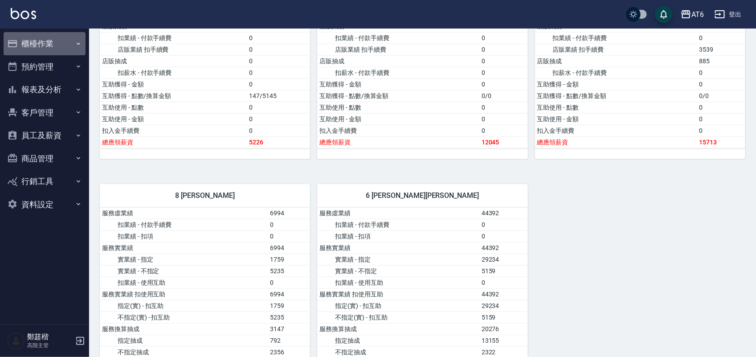
click at [58, 45] on button "櫃檯作業" at bounding box center [45, 43] width 82 height 23
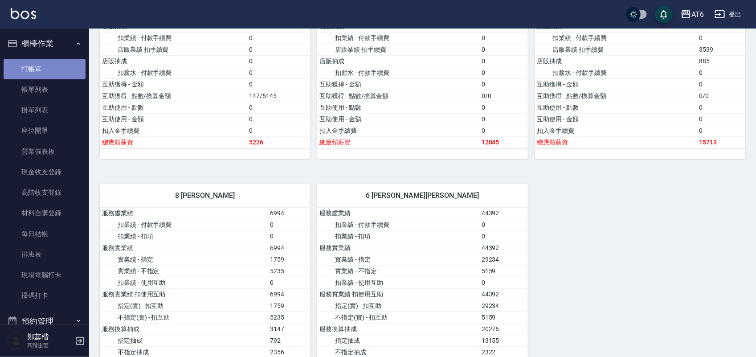
click at [61, 65] on link "打帳單" at bounding box center [45, 69] width 82 height 20
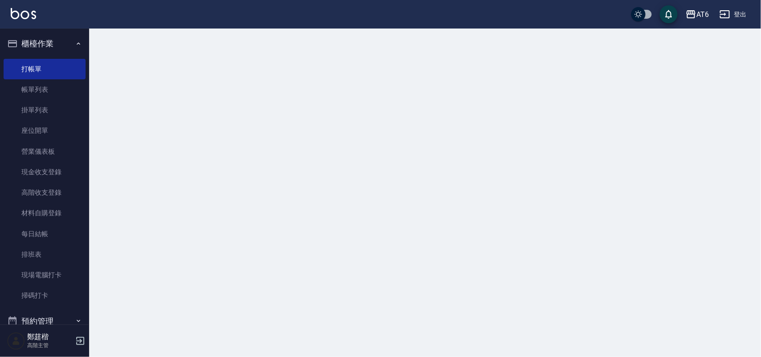
click at [59, 46] on button "櫃檯作業" at bounding box center [45, 43] width 82 height 23
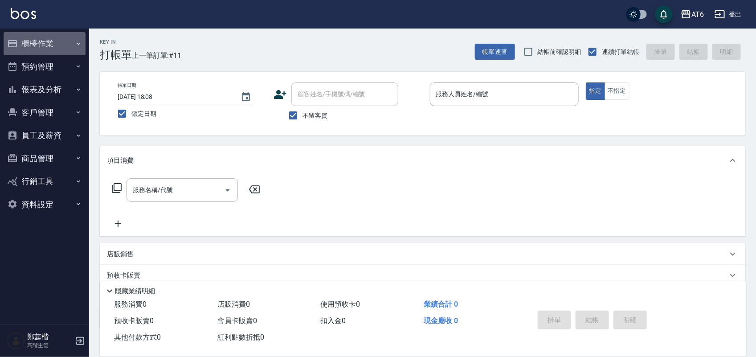
click at [59, 51] on button "櫃檯作業" at bounding box center [45, 43] width 82 height 23
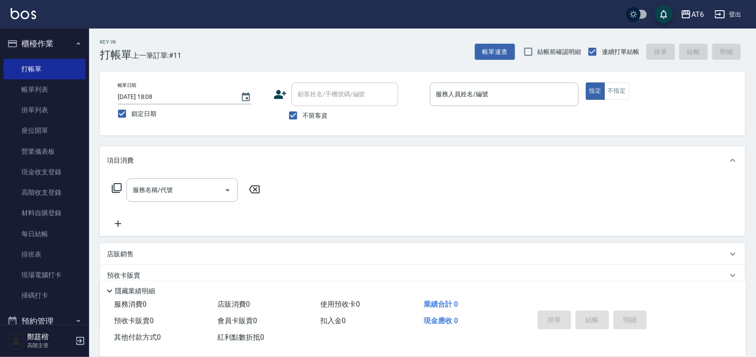
click at [68, 41] on button "櫃檯作業" at bounding box center [45, 43] width 82 height 23
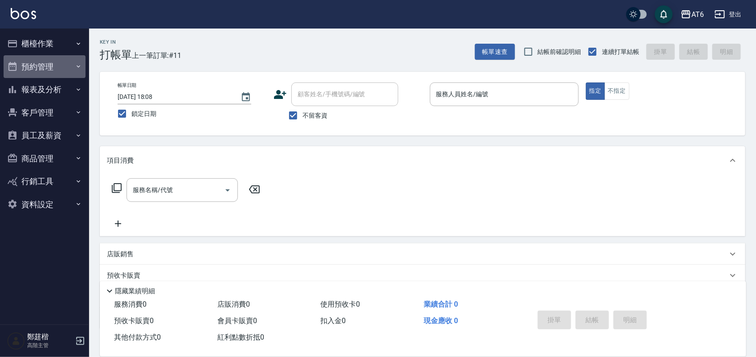
click at [80, 74] on button "預約管理" at bounding box center [45, 66] width 82 height 23
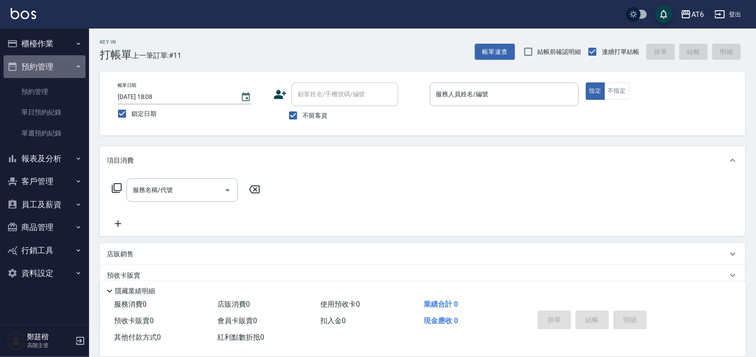
click at [72, 61] on button "預約管理" at bounding box center [45, 66] width 82 height 23
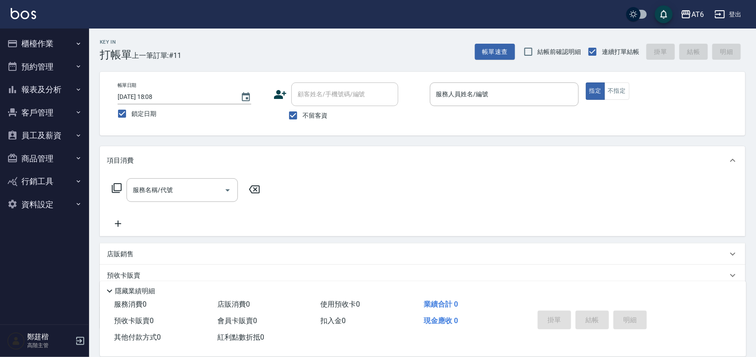
click at [74, 82] on button "報表及分析" at bounding box center [45, 89] width 82 height 23
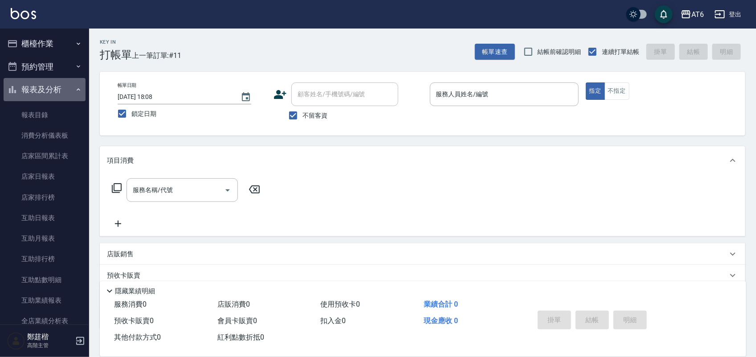
click at [77, 89] on icon "button" at bounding box center [78, 89] width 7 height 7
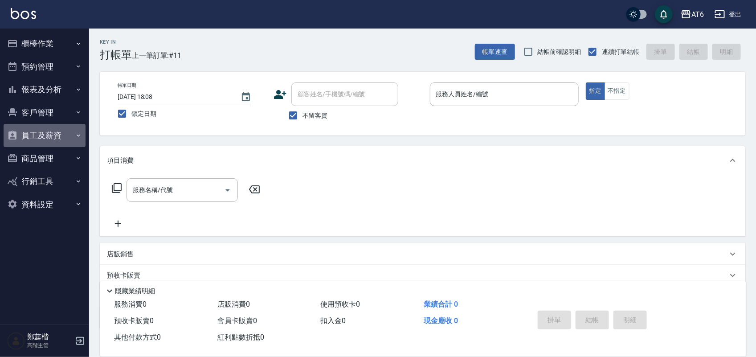
click at [59, 130] on button "員工及薪資" at bounding box center [45, 135] width 82 height 23
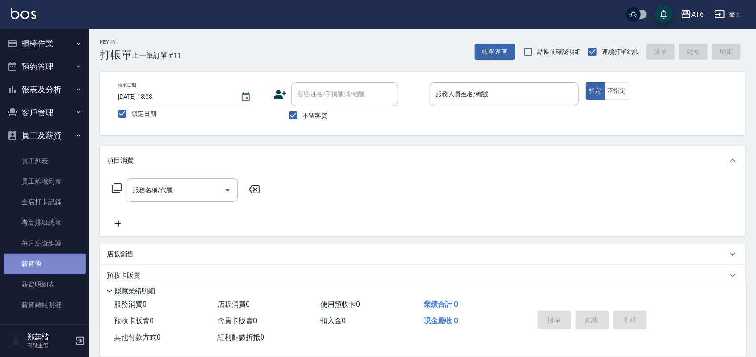
click at [70, 258] on link "薪資條" at bounding box center [45, 264] width 82 height 20
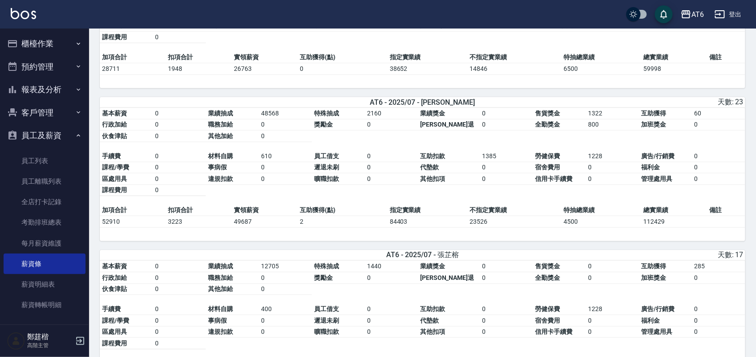
scroll to position [291, 0]
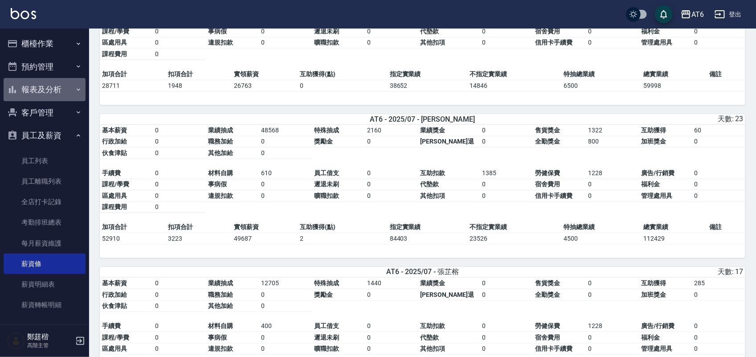
click at [65, 94] on button "報表及分析" at bounding box center [45, 89] width 82 height 23
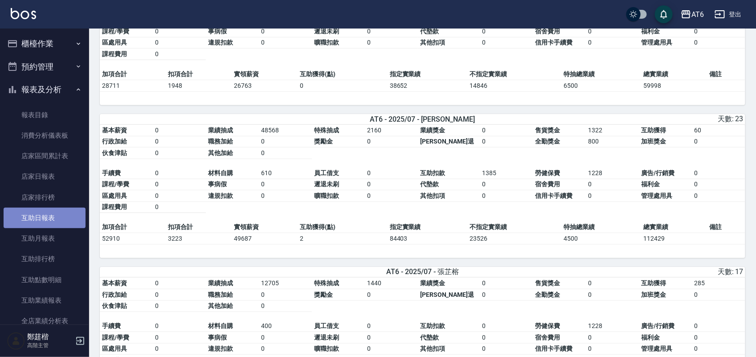
click at [54, 227] on link "互助日報表" at bounding box center [45, 218] width 82 height 20
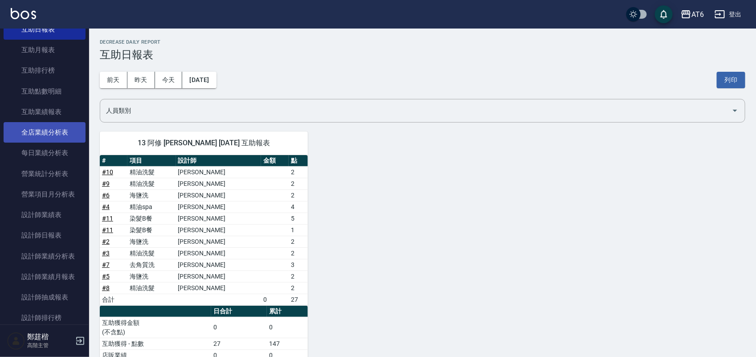
scroll to position [223, 0]
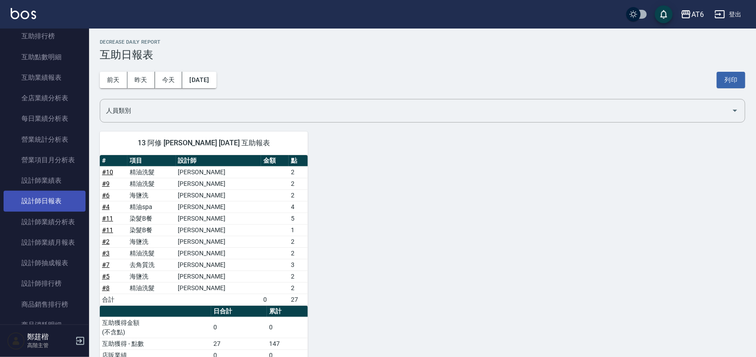
click at [59, 198] on link "設計師日報表" at bounding box center [45, 201] width 82 height 20
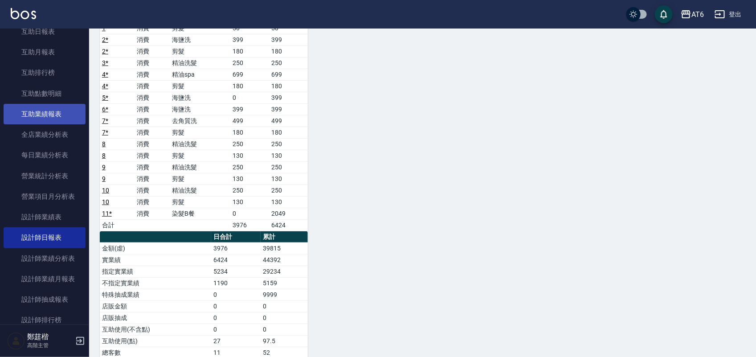
scroll to position [167, 0]
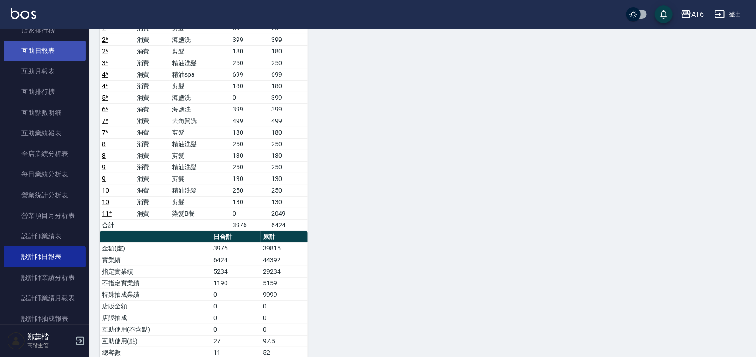
click at [56, 58] on link "互助日報表" at bounding box center [45, 51] width 82 height 20
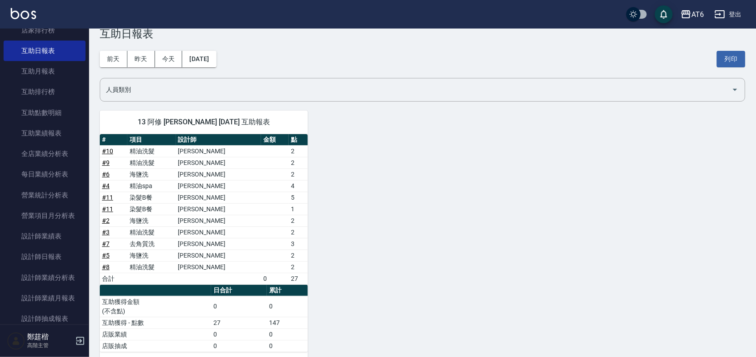
scroll to position [39, 0]
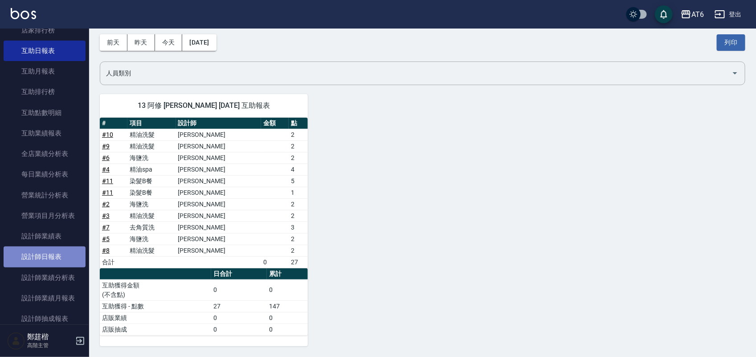
click at [63, 255] on link "設計師日報表" at bounding box center [45, 256] width 82 height 20
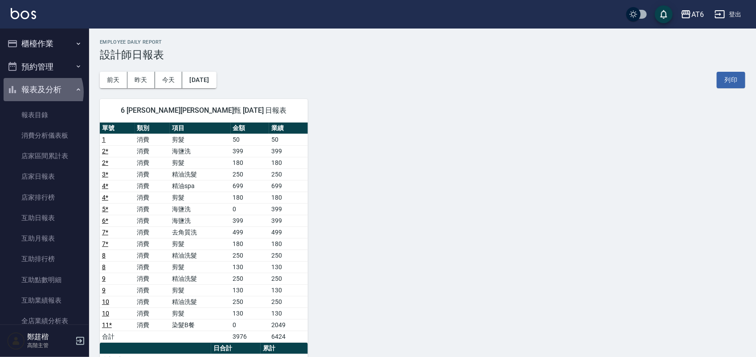
click at [38, 92] on button "報表及分析" at bounding box center [45, 89] width 82 height 23
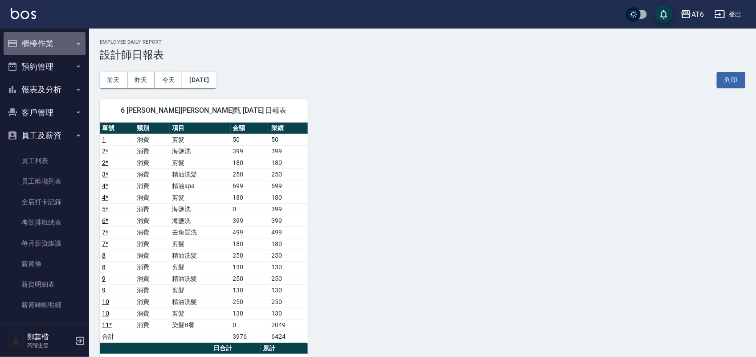
click at [75, 45] on icon "button" at bounding box center [78, 43] width 7 height 7
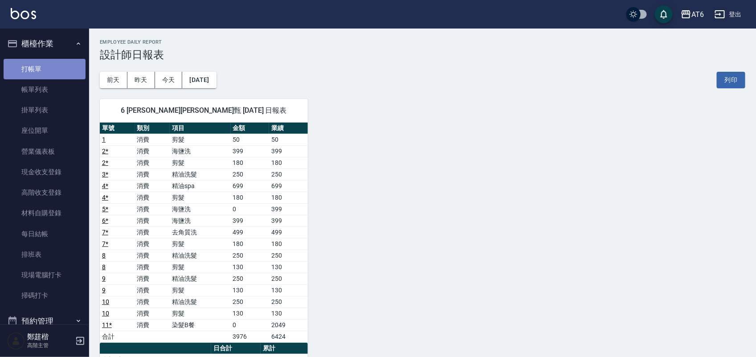
click at [73, 60] on link "打帳單" at bounding box center [45, 69] width 82 height 20
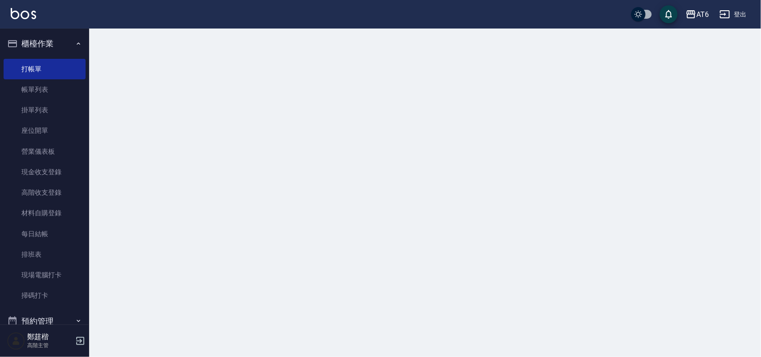
click at [66, 45] on button "櫃檯作業" at bounding box center [45, 43] width 82 height 23
